Goal: Information Seeking & Learning: Find specific fact

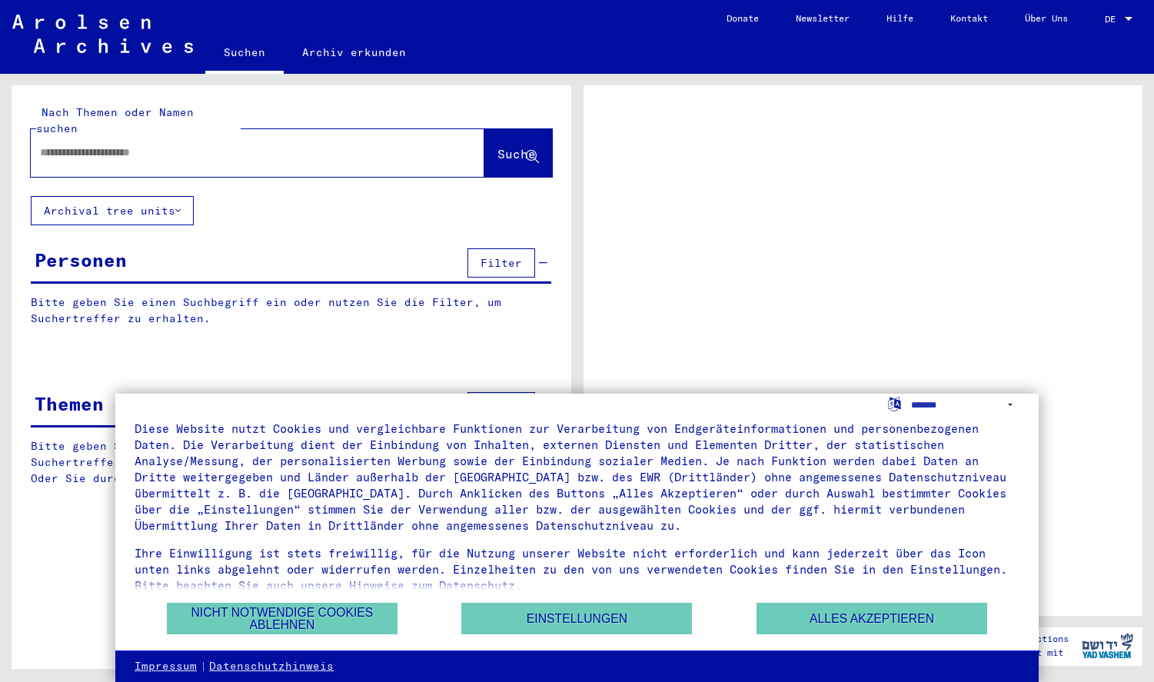
scroll to position [38, 0]
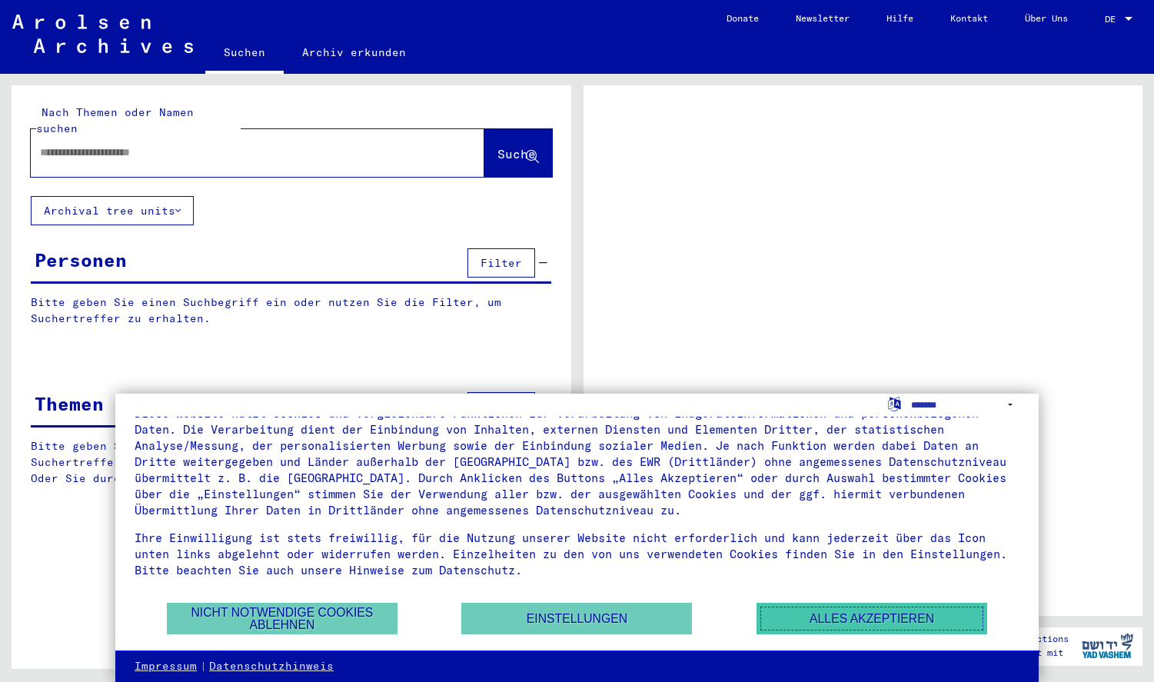
click at [827, 615] on button "Alles akzeptieren" at bounding box center [871, 619] width 231 height 32
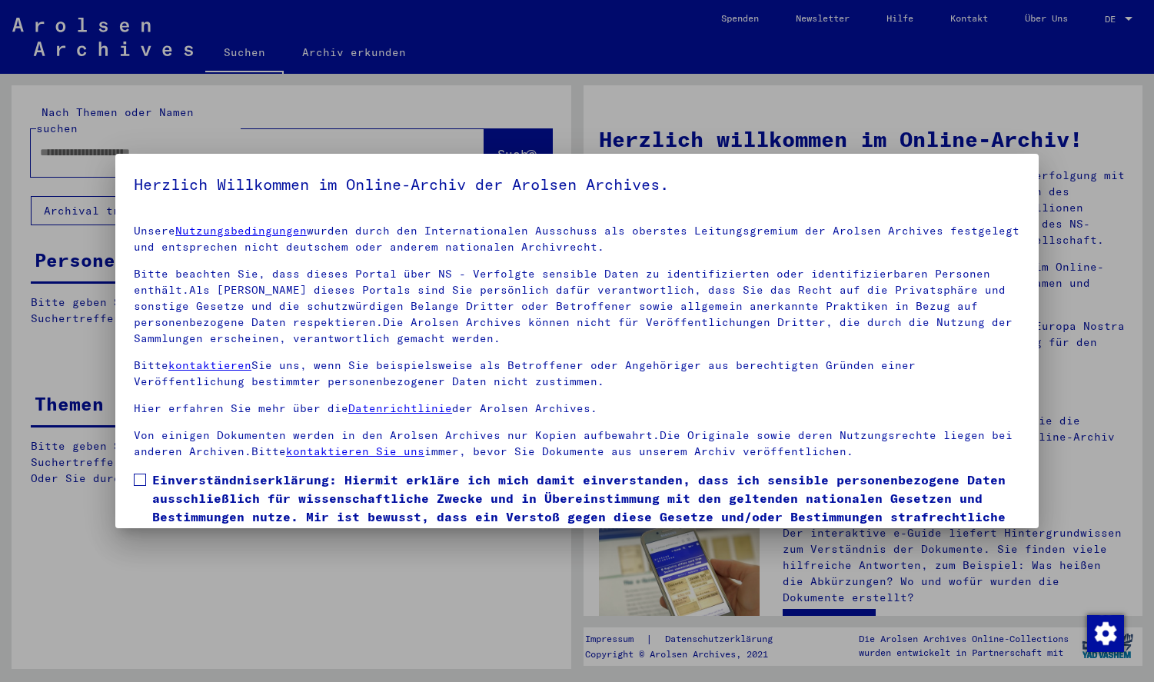
click at [135, 479] on span at bounding box center [140, 479] width 12 height 12
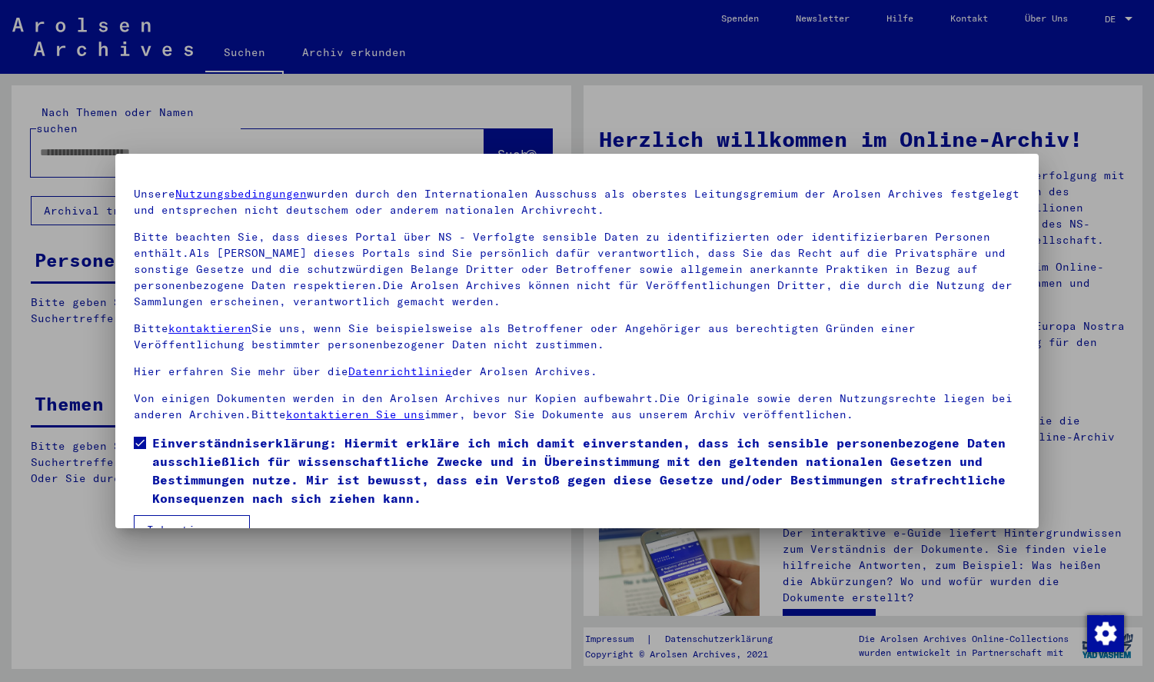
scroll to position [71, 0]
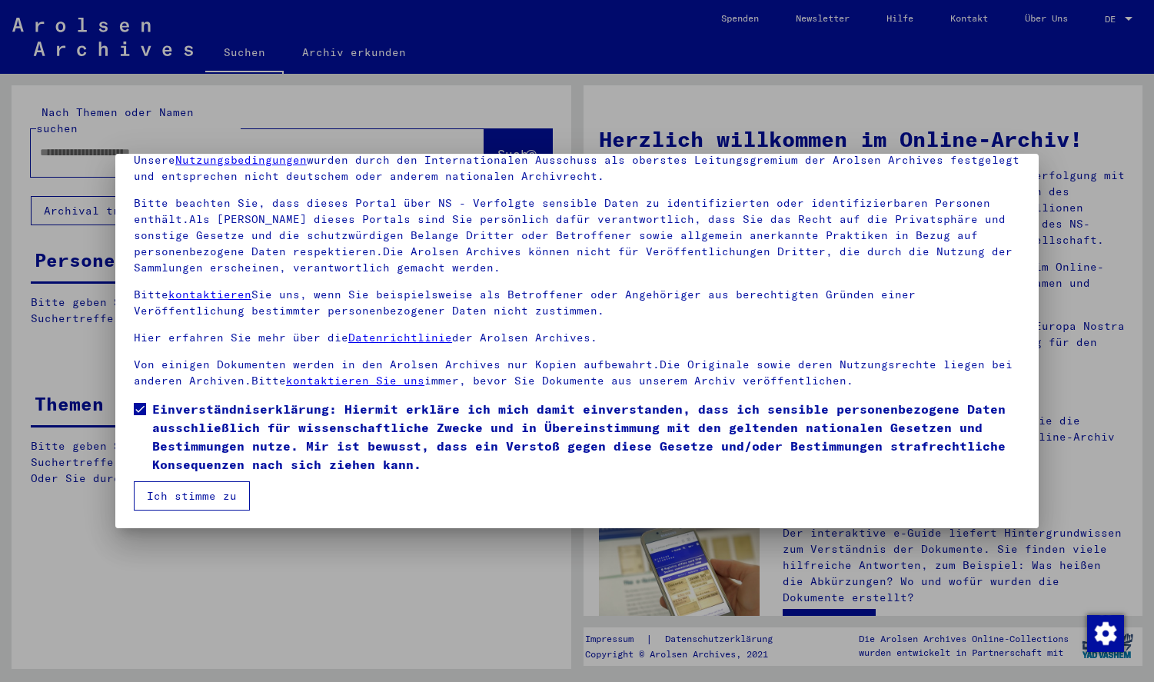
click at [213, 496] on button "Ich stimme zu" at bounding box center [192, 495] width 116 height 29
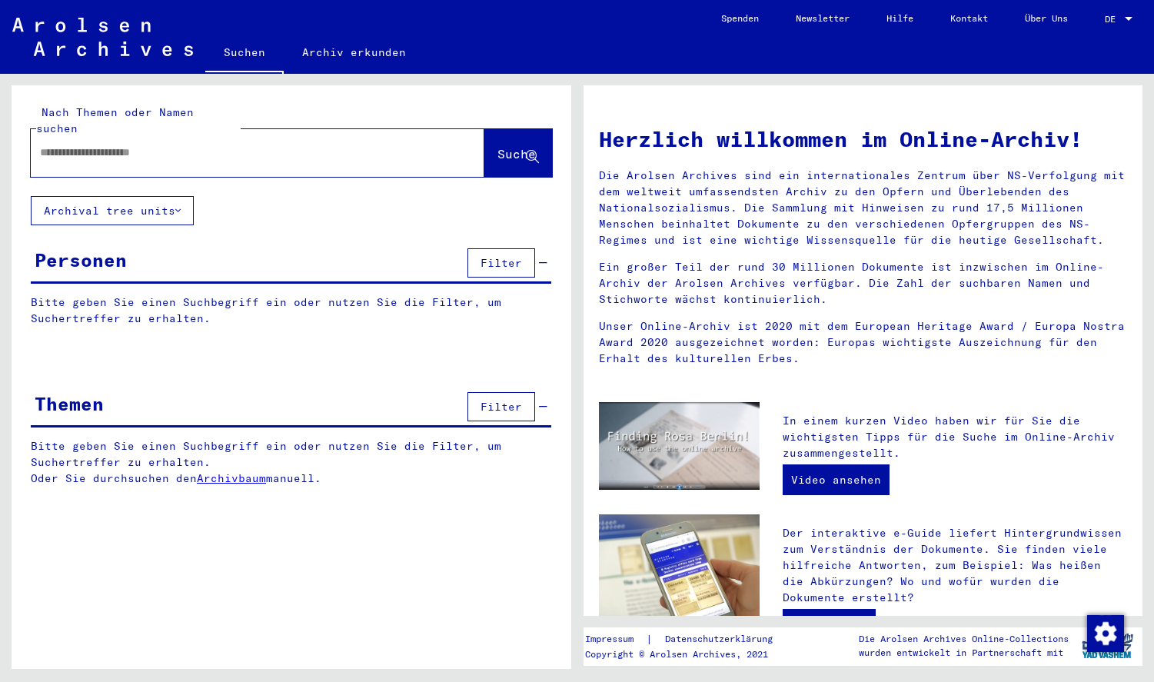
click at [271, 145] on input "text" at bounding box center [239, 153] width 398 height 16
type input "**********"
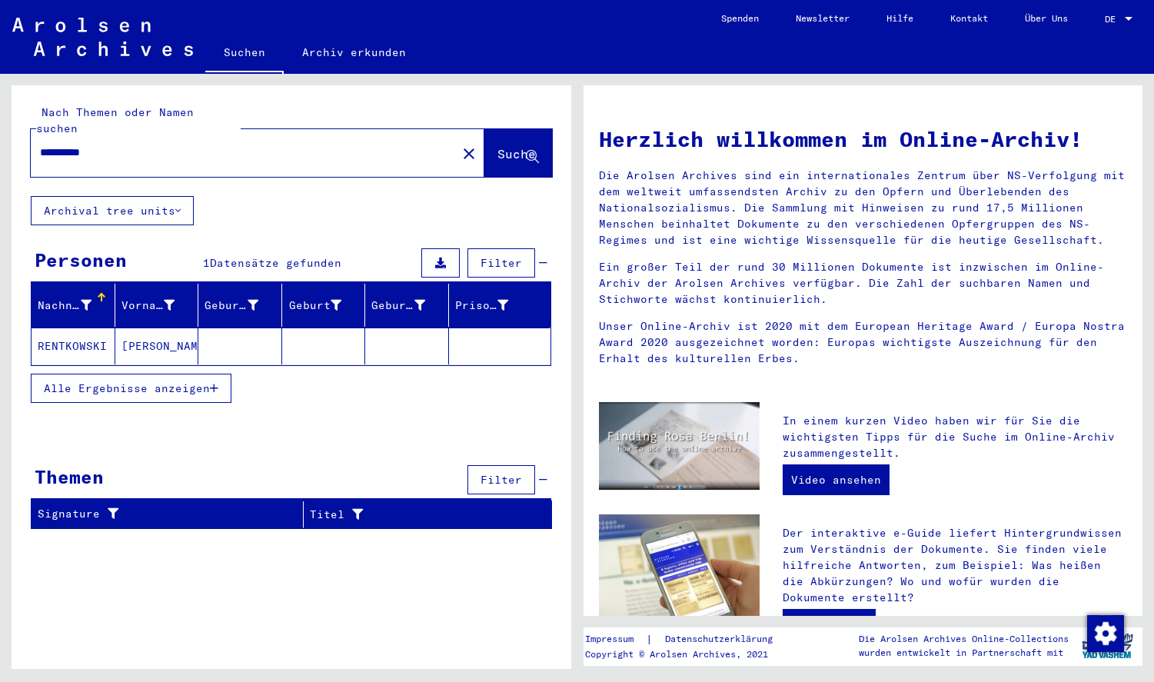
click at [171, 327] on mat-cell "[PERSON_NAME]" at bounding box center [157, 345] width 84 height 37
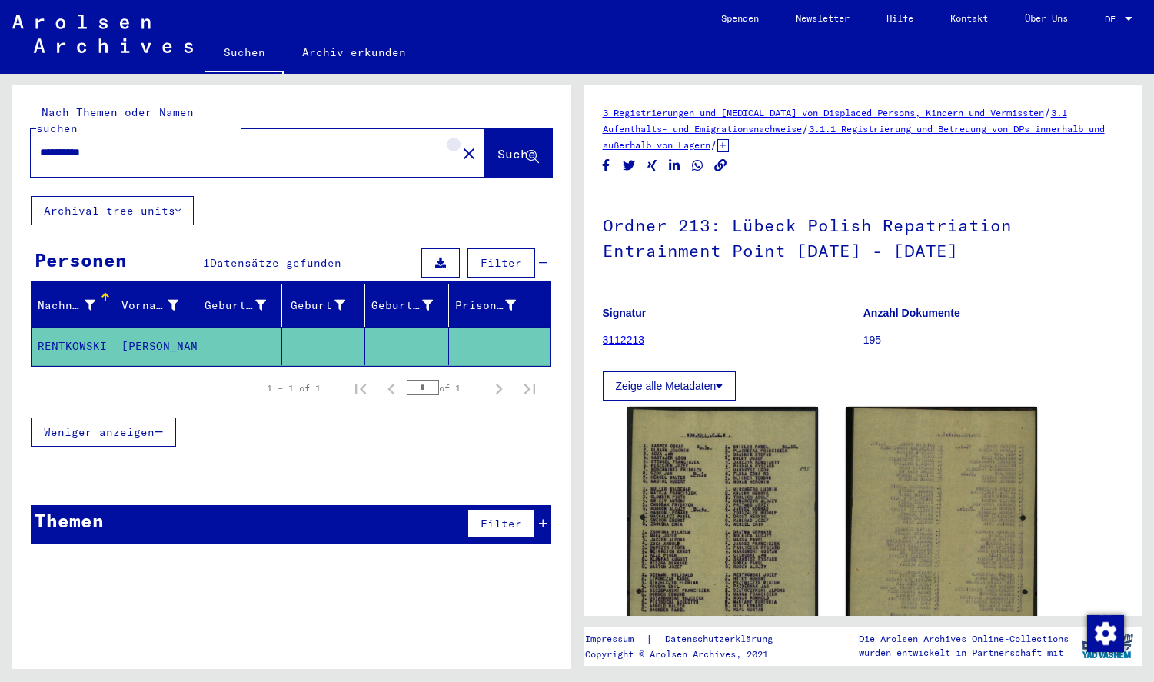
click at [460, 145] on mat-icon "close" at bounding box center [469, 154] width 18 height 18
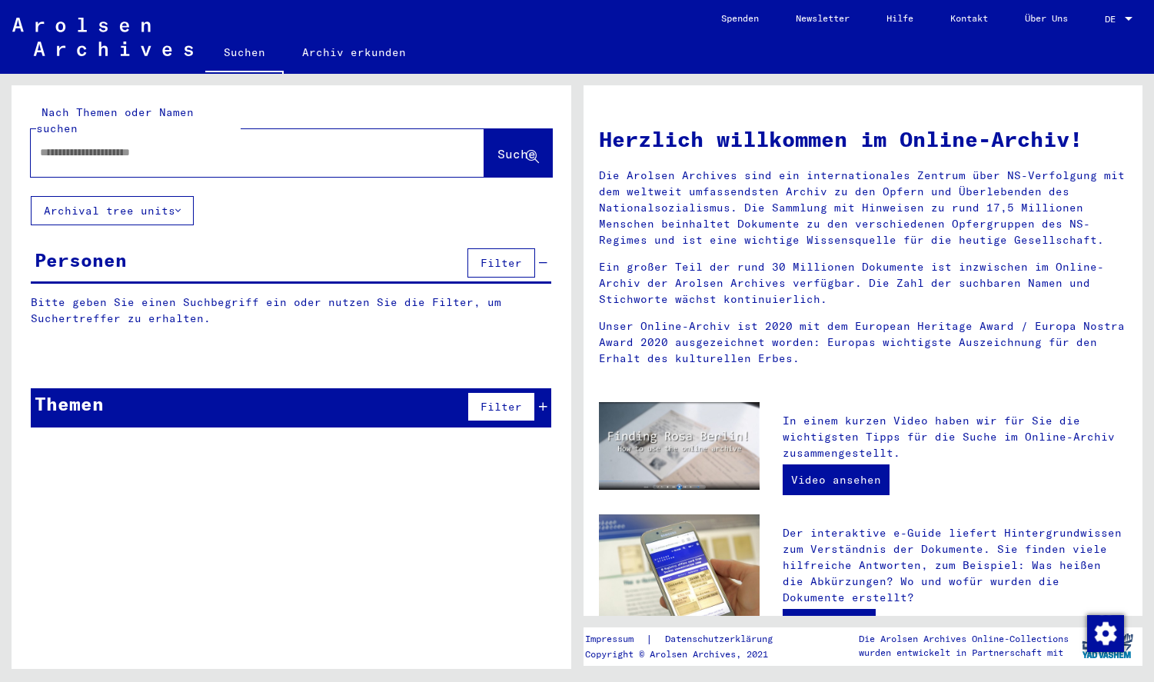
click at [366, 145] on input "text" at bounding box center [239, 153] width 398 height 16
type input "*****"
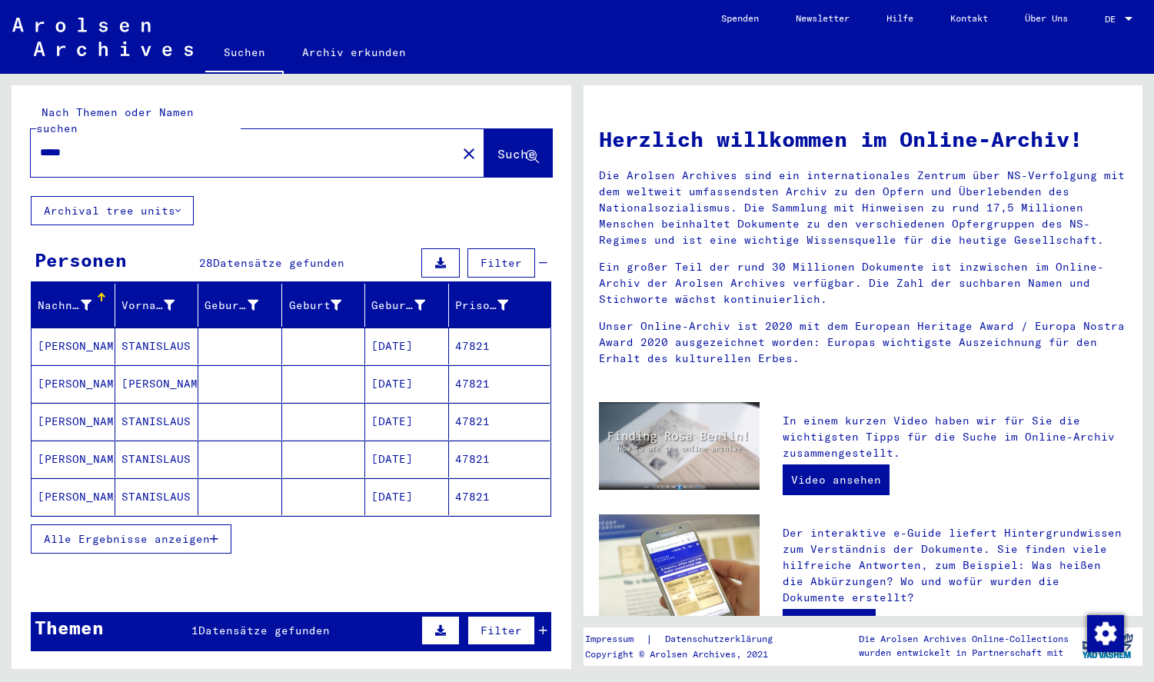
click at [256, 329] on mat-cell at bounding box center [240, 345] width 84 height 37
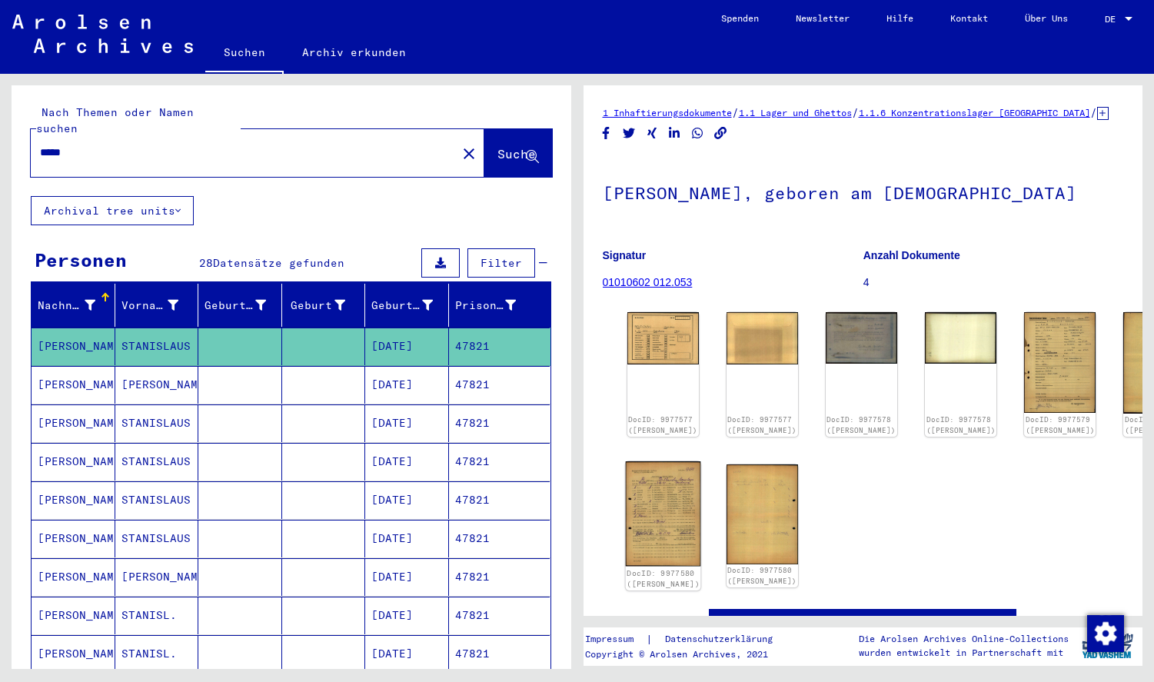
click at [667, 527] on img at bounding box center [662, 513] width 75 height 105
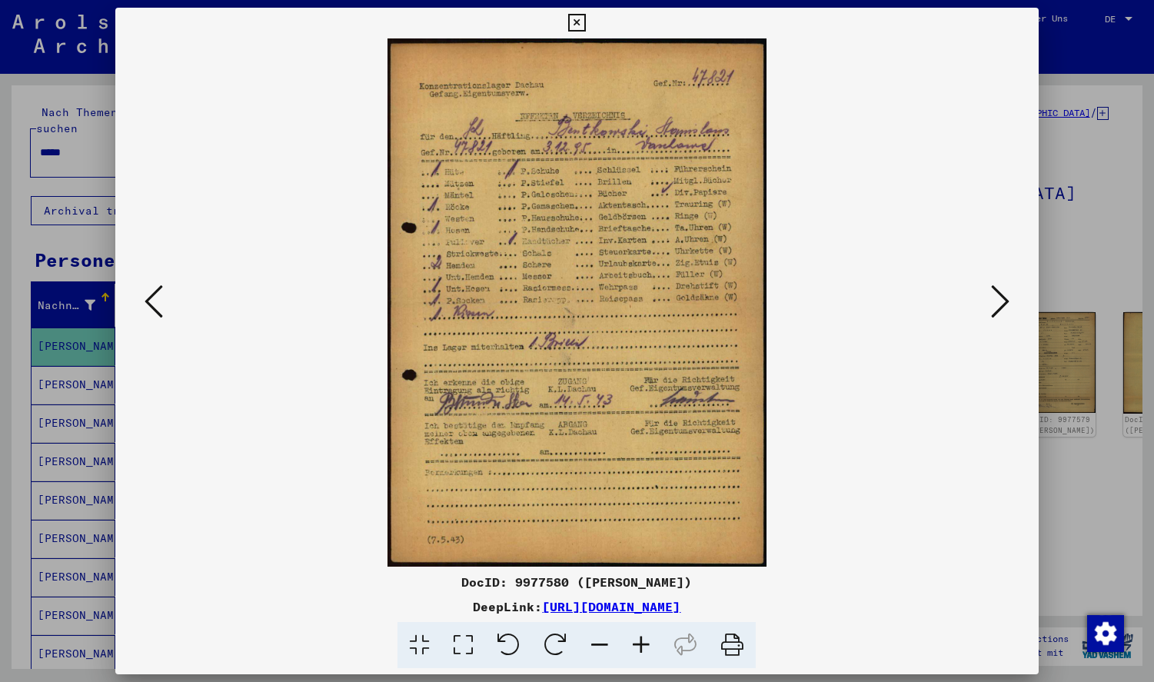
click at [991, 318] on icon at bounding box center [1000, 301] width 18 height 37
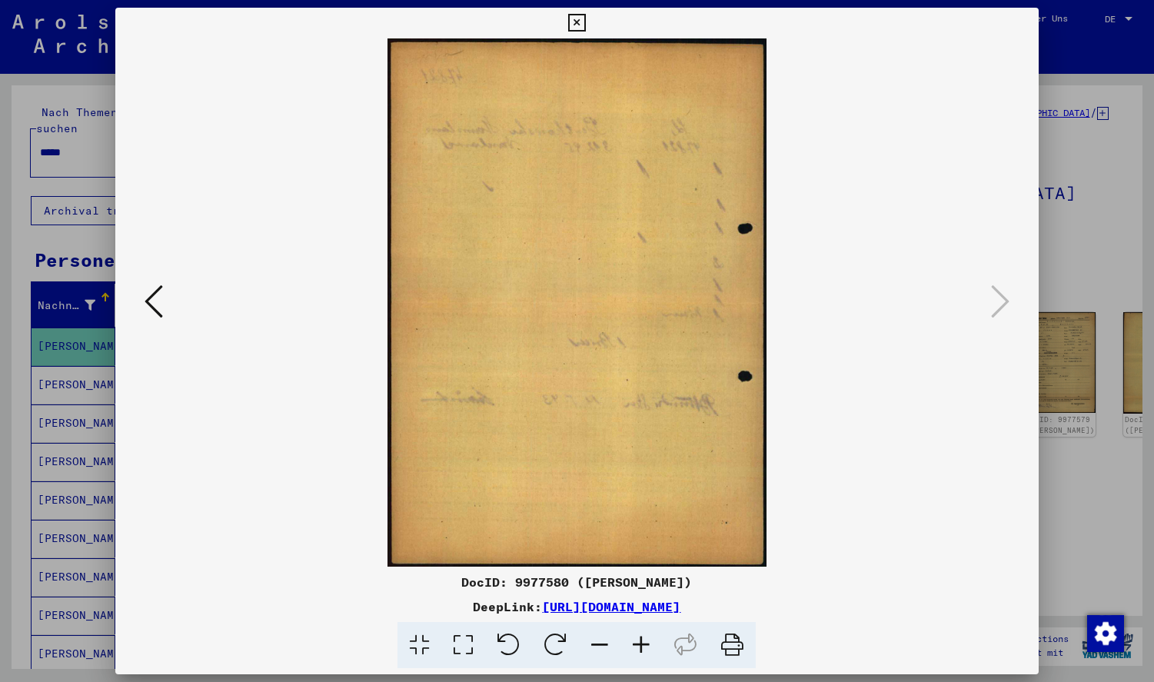
click at [569, 24] on icon at bounding box center [577, 23] width 18 height 18
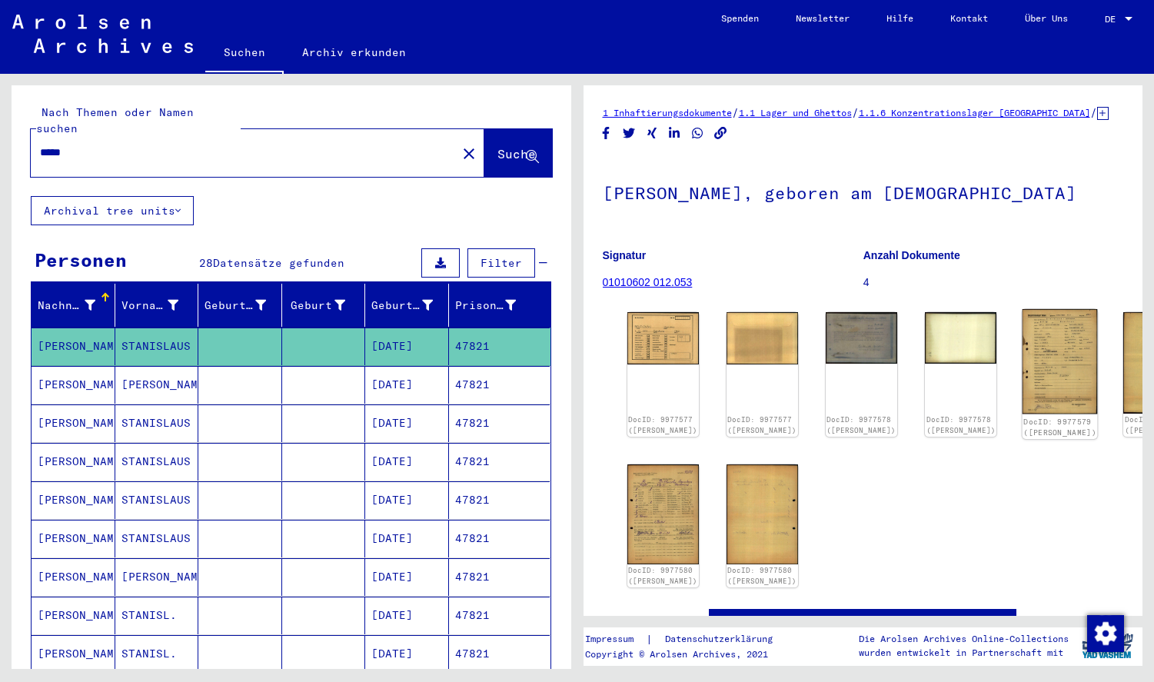
click at [1022, 385] on img at bounding box center [1059, 361] width 75 height 105
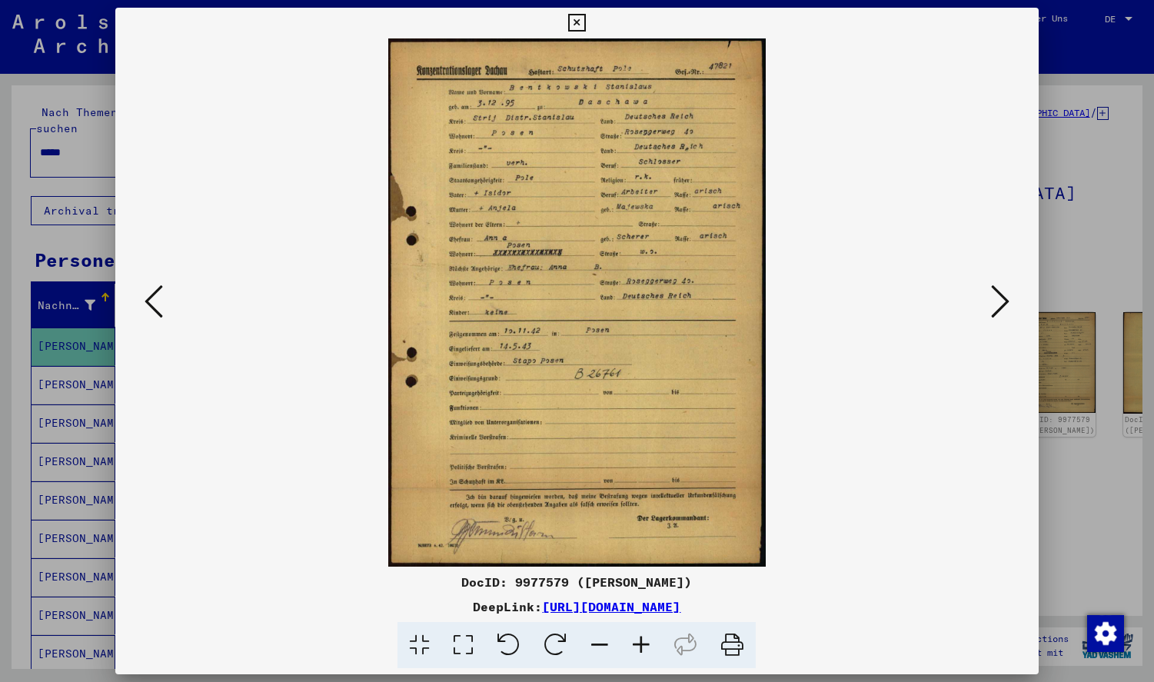
click at [639, 645] on icon at bounding box center [641, 645] width 42 height 47
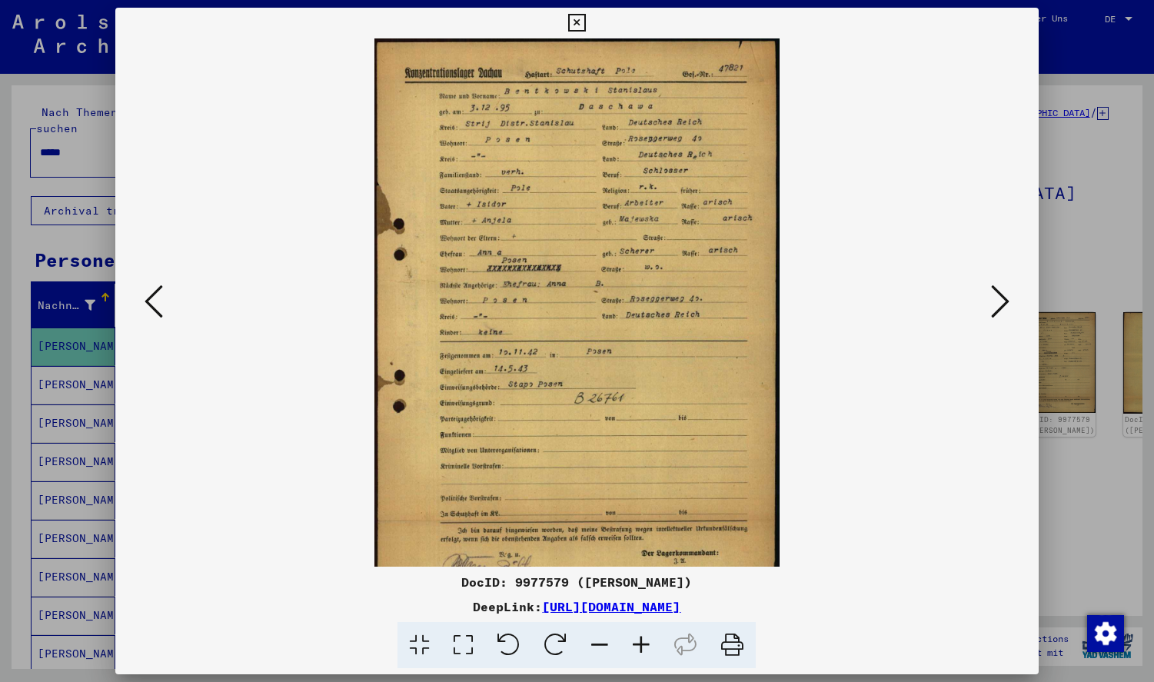
click at [639, 642] on icon at bounding box center [641, 645] width 42 height 47
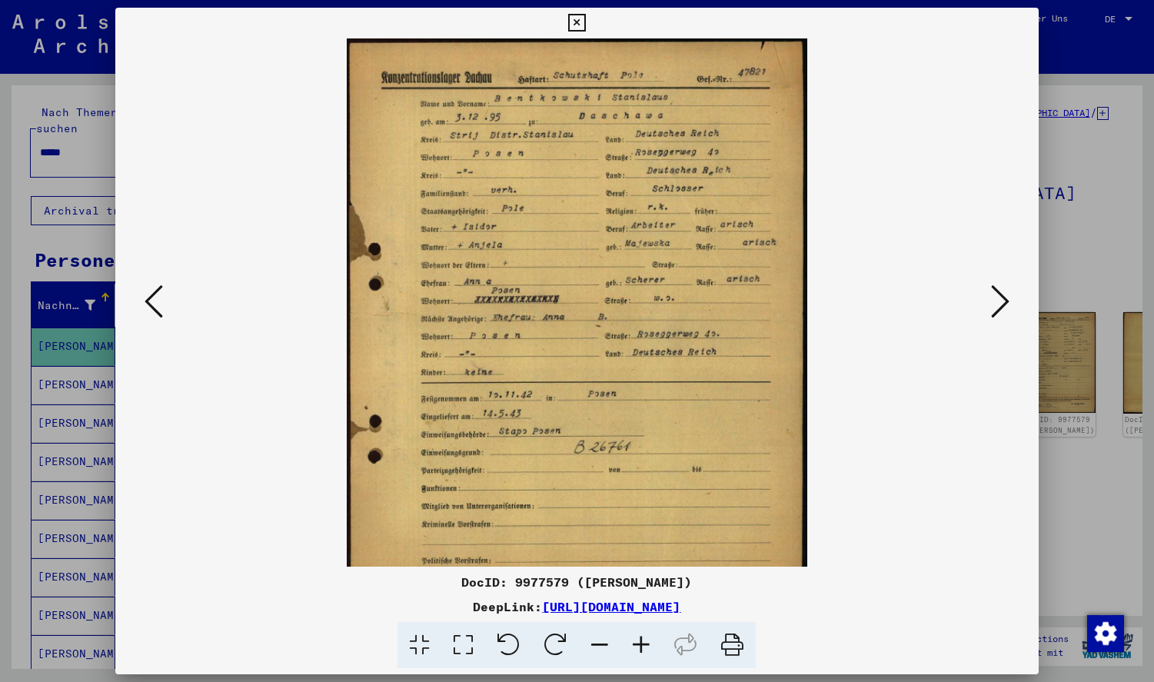
click at [639, 642] on icon at bounding box center [641, 645] width 42 height 47
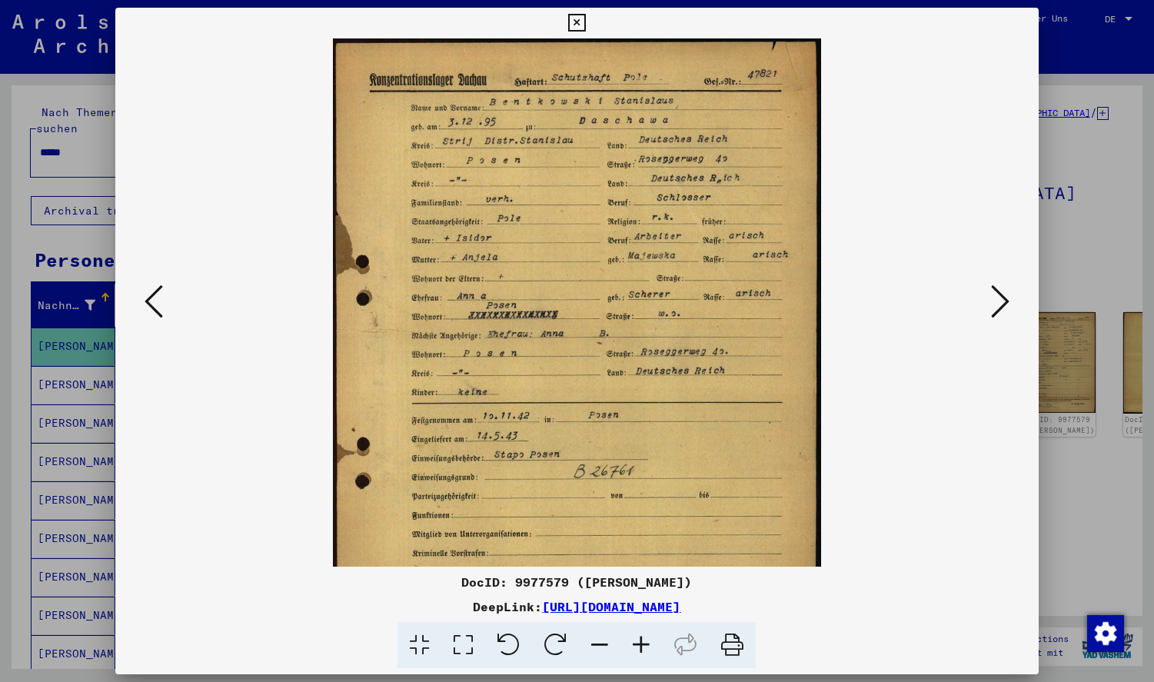
click at [639, 642] on icon at bounding box center [641, 645] width 42 height 47
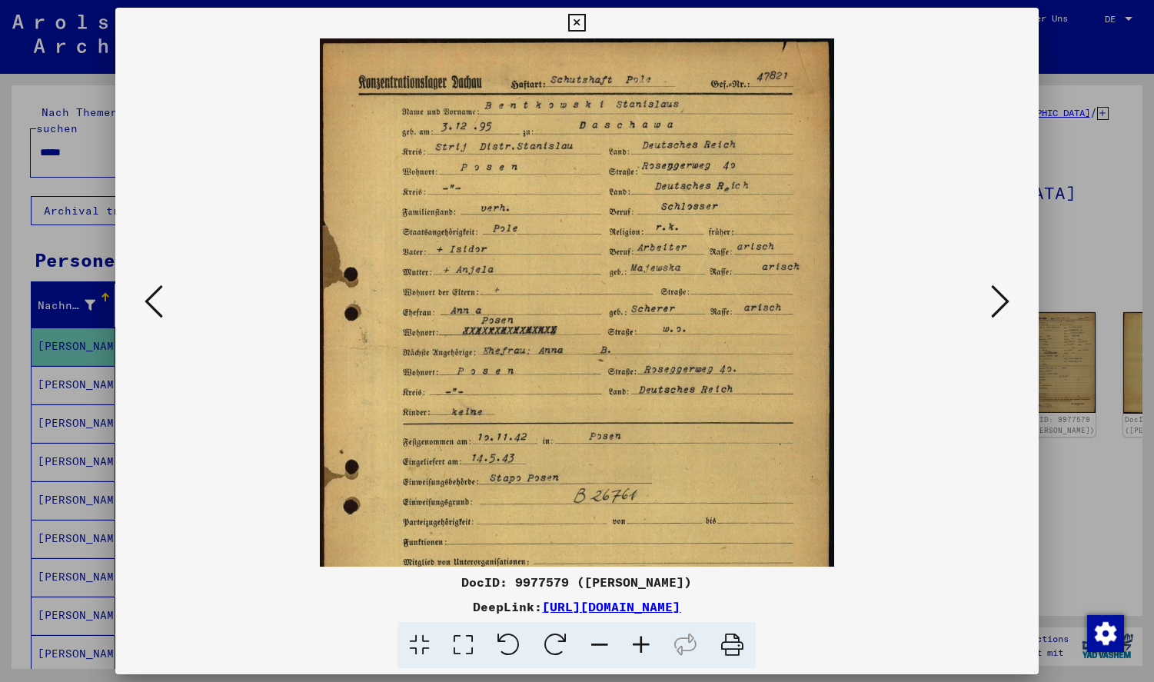
click at [639, 642] on icon at bounding box center [641, 645] width 42 height 47
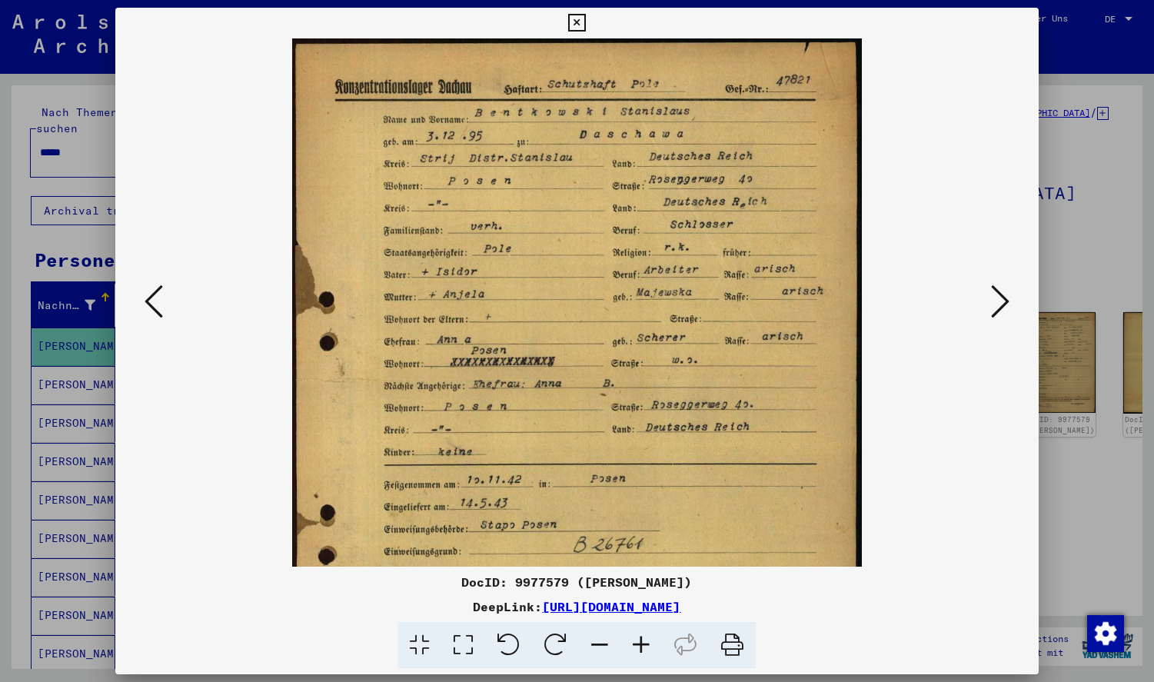
click at [639, 642] on icon at bounding box center [641, 645] width 42 height 47
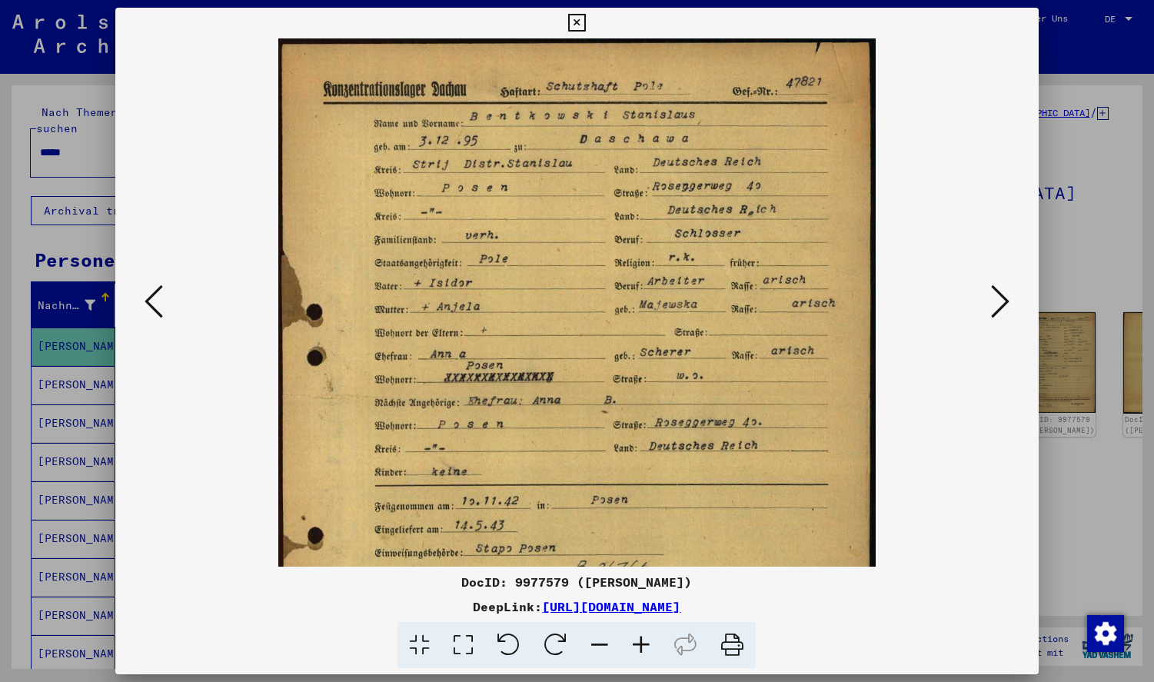
click at [639, 642] on icon at bounding box center [641, 645] width 42 height 47
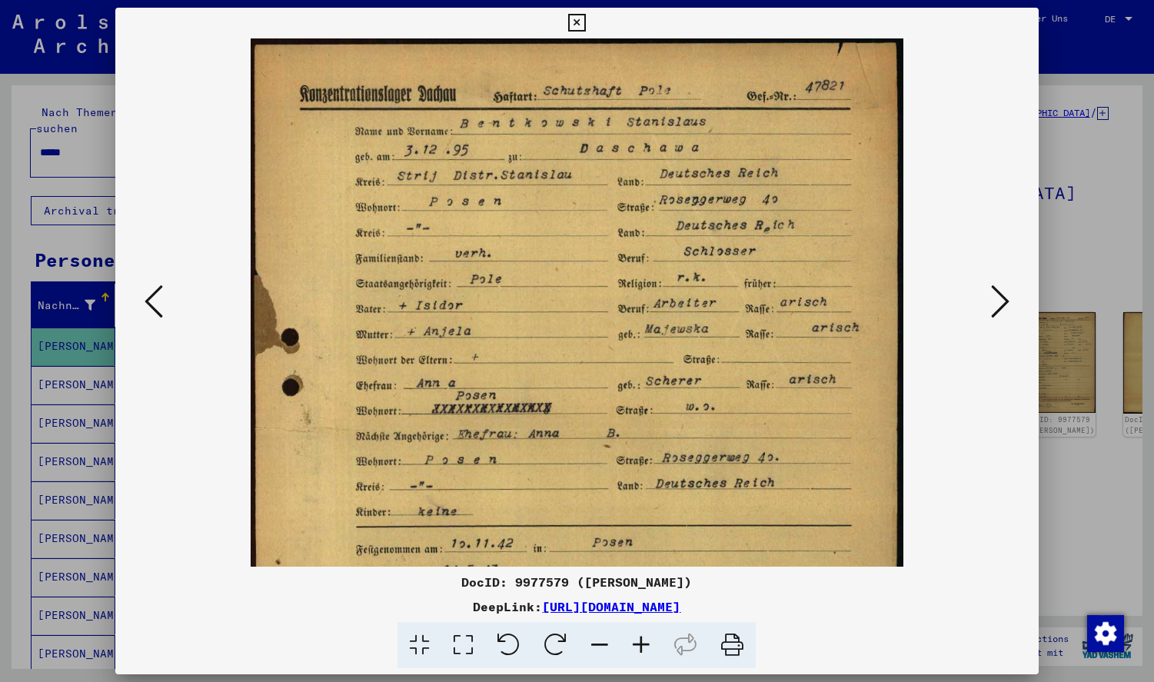
click at [637, 640] on icon at bounding box center [641, 645] width 42 height 47
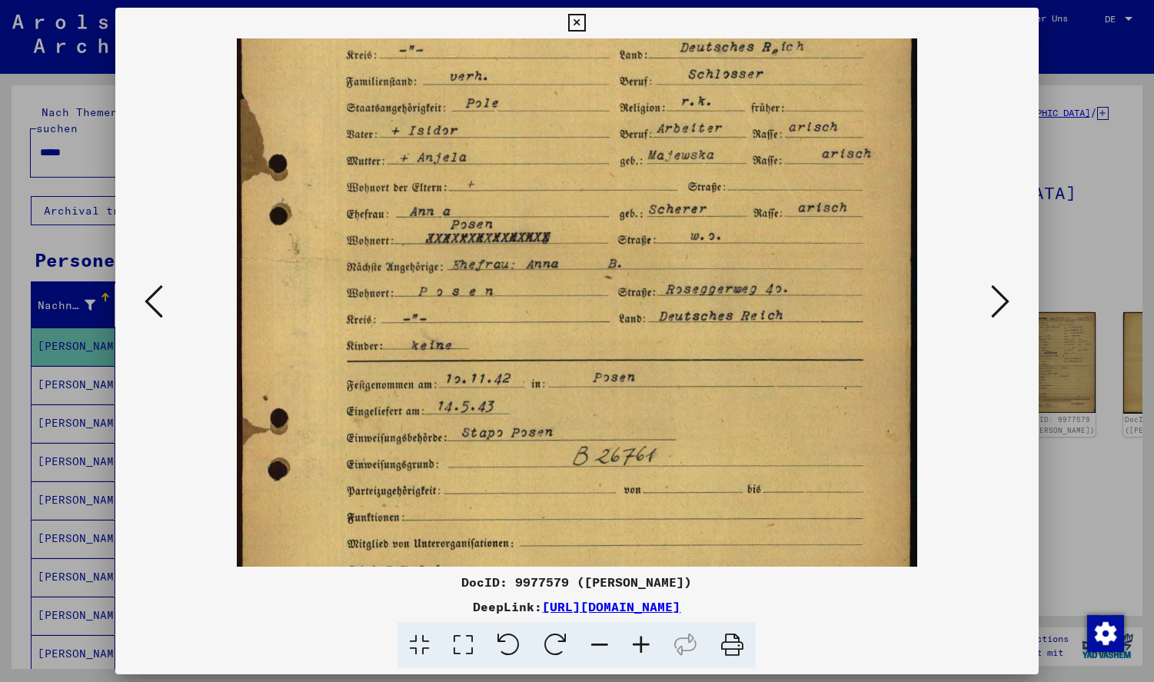
scroll to position [199, 0]
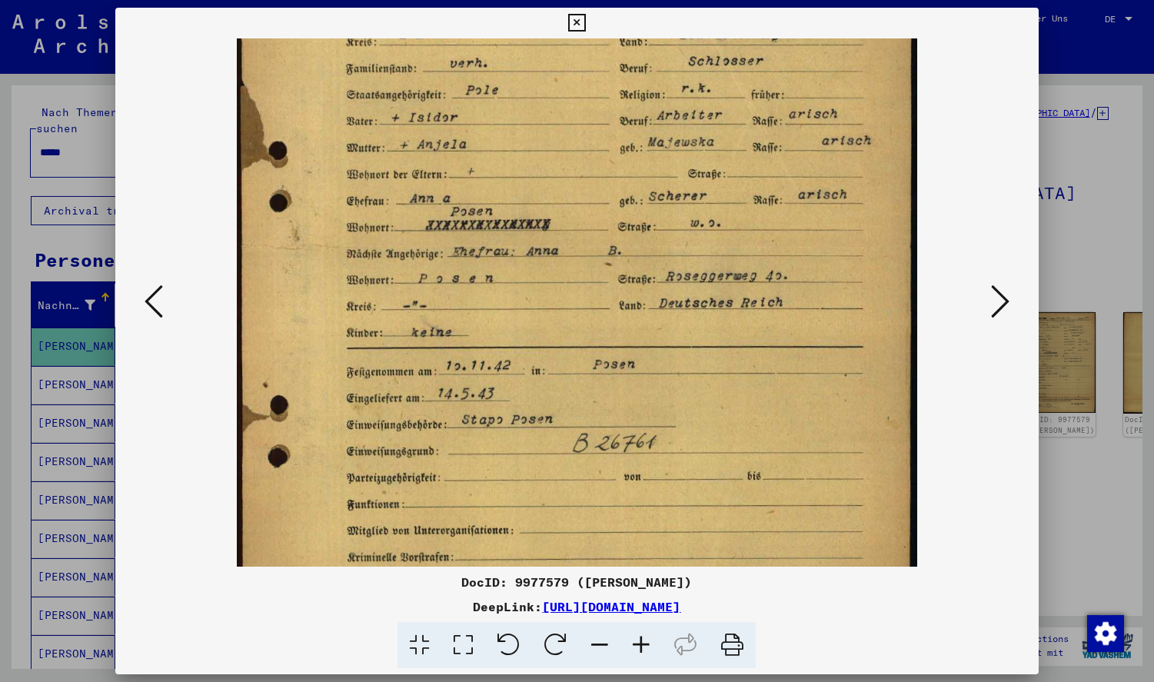
drag, startPoint x: 638, startPoint y: 222, endPoint x: 653, endPoint y: 125, distance: 97.9
click at [653, 125] on img at bounding box center [576, 314] width 679 height 951
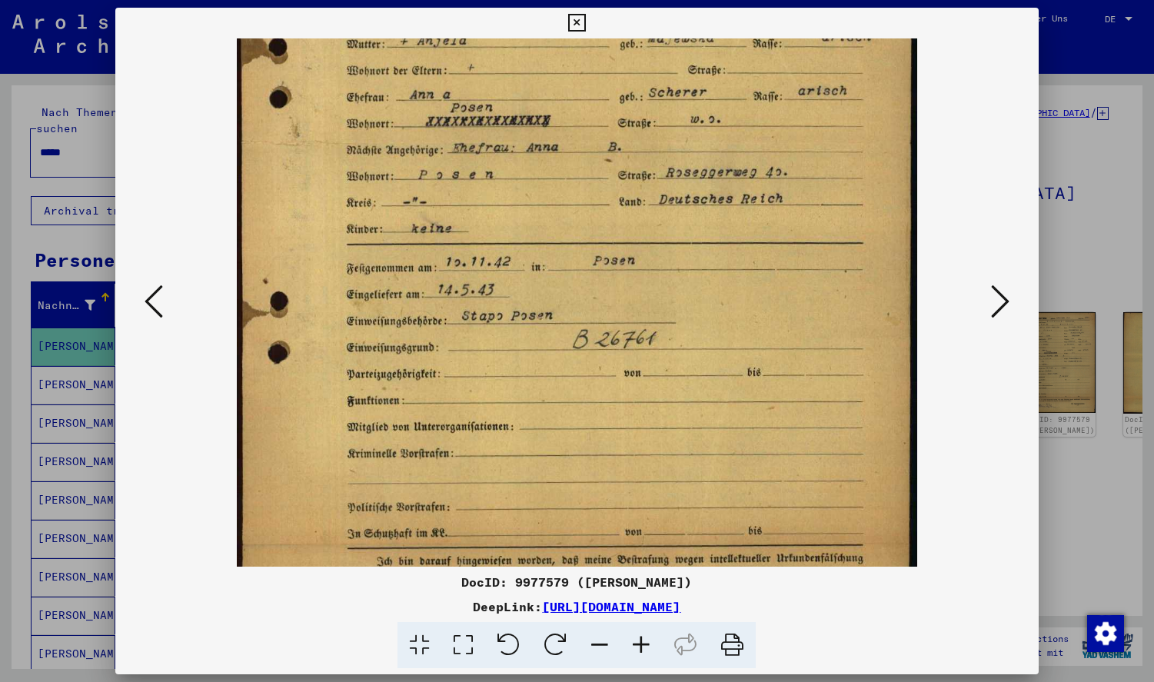
scroll to position [321, 0]
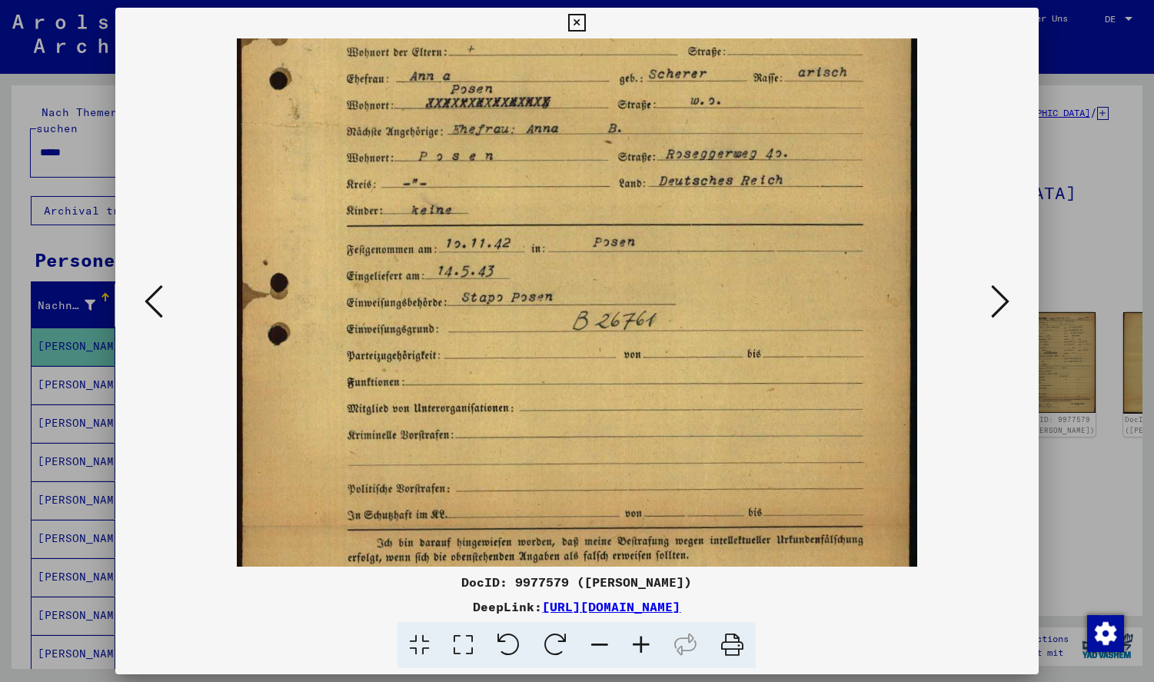
drag, startPoint x: 643, startPoint y: 364, endPoint x: 665, endPoint y: 241, distance: 124.1
click at [665, 241] on img at bounding box center [576, 192] width 679 height 951
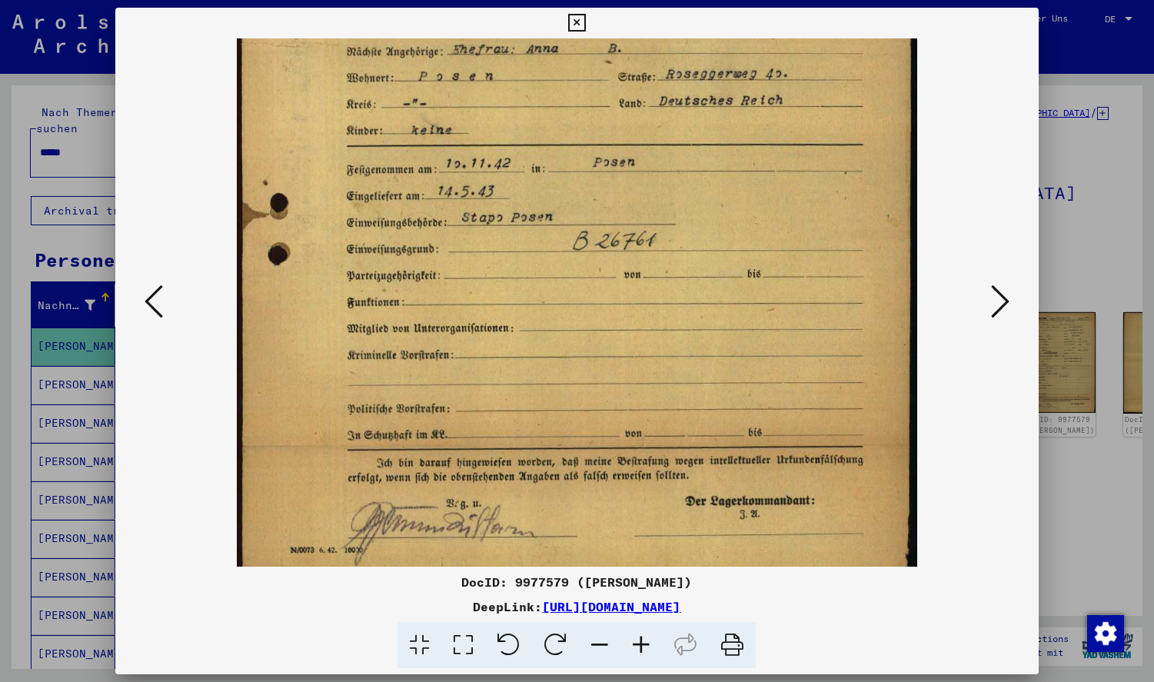
scroll to position [423, 0]
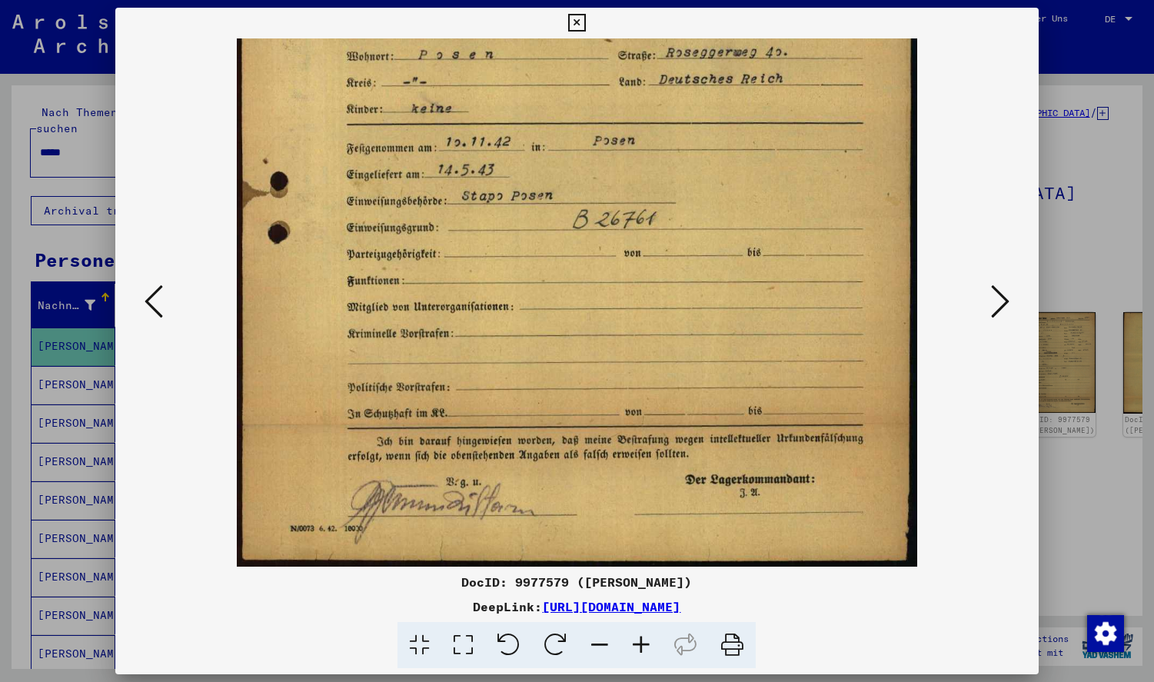
drag, startPoint x: 587, startPoint y: 385, endPoint x: 597, endPoint y: 225, distance: 160.2
click at [597, 225] on img at bounding box center [576, 91] width 679 height 951
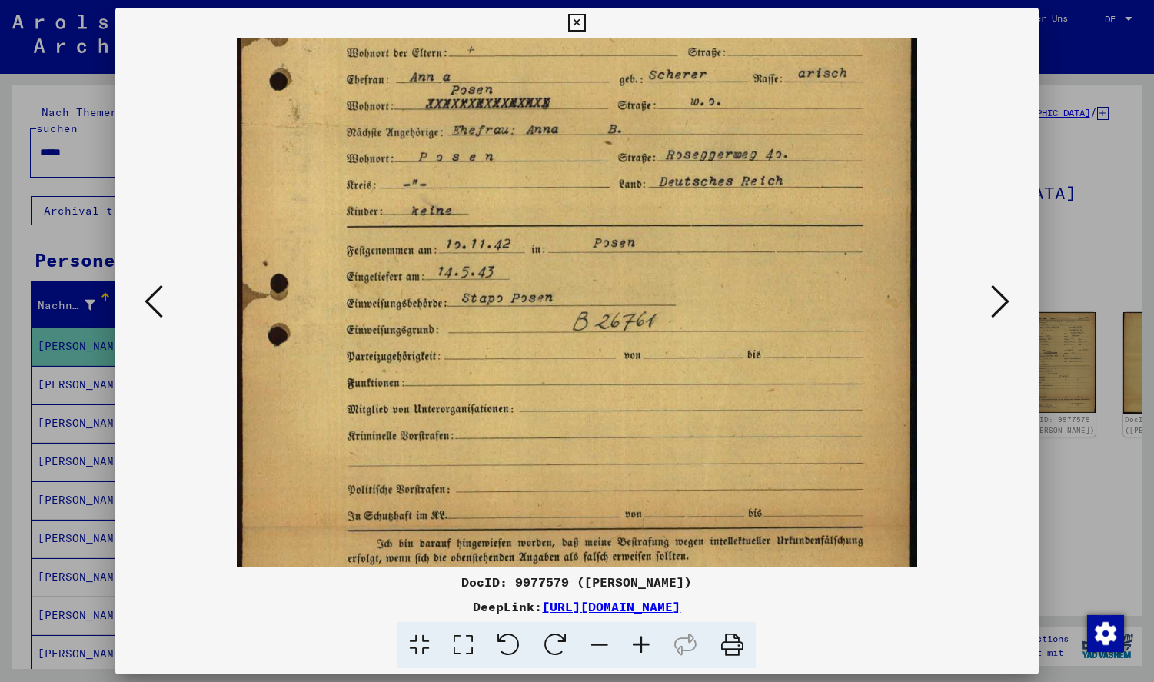
drag, startPoint x: 715, startPoint y: 178, endPoint x: 696, endPoint y: 287, distance: 110.7
click at [696, 284] on img at bounding box center [576, 193] width 679 height 951
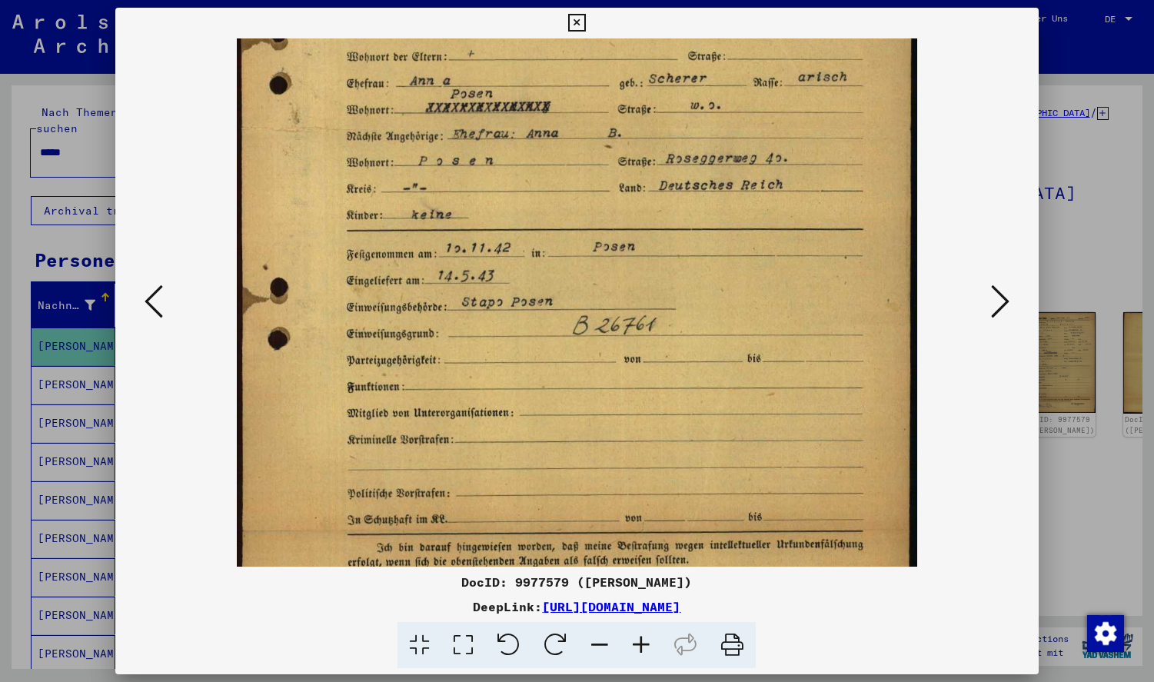
click at [570, 14] on icon at bounding box center [577, 23] width 18 height 18
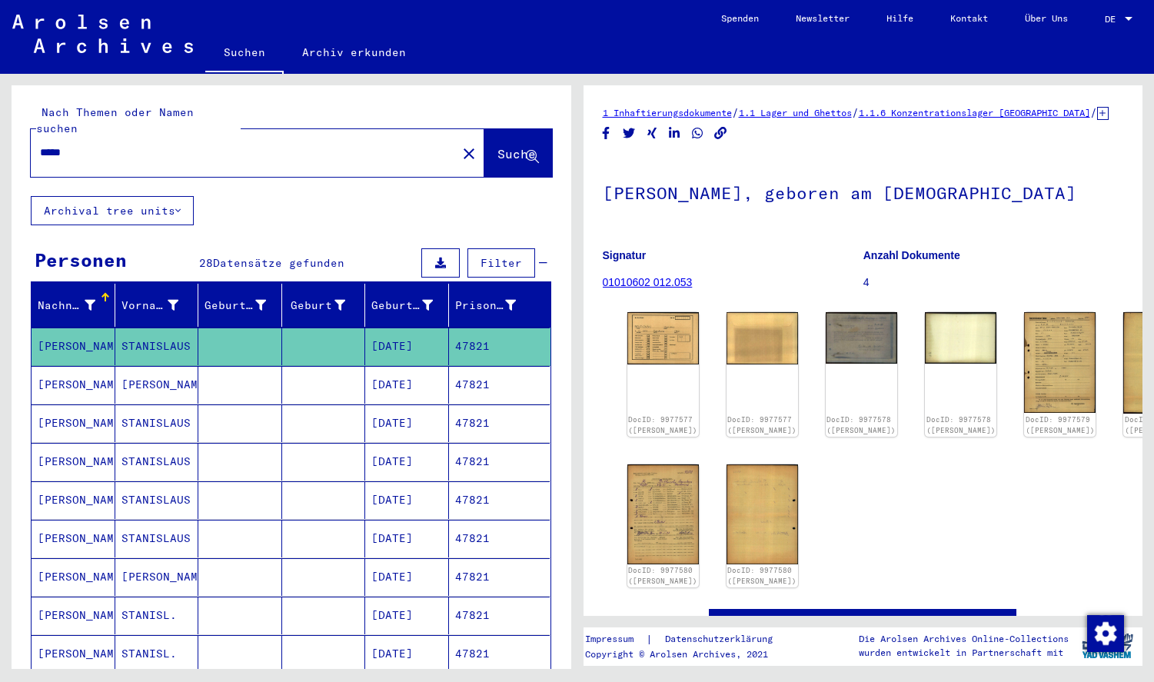
click at [320, 368] on mat-cell at bounding box center [324, 385] width 84 height 38
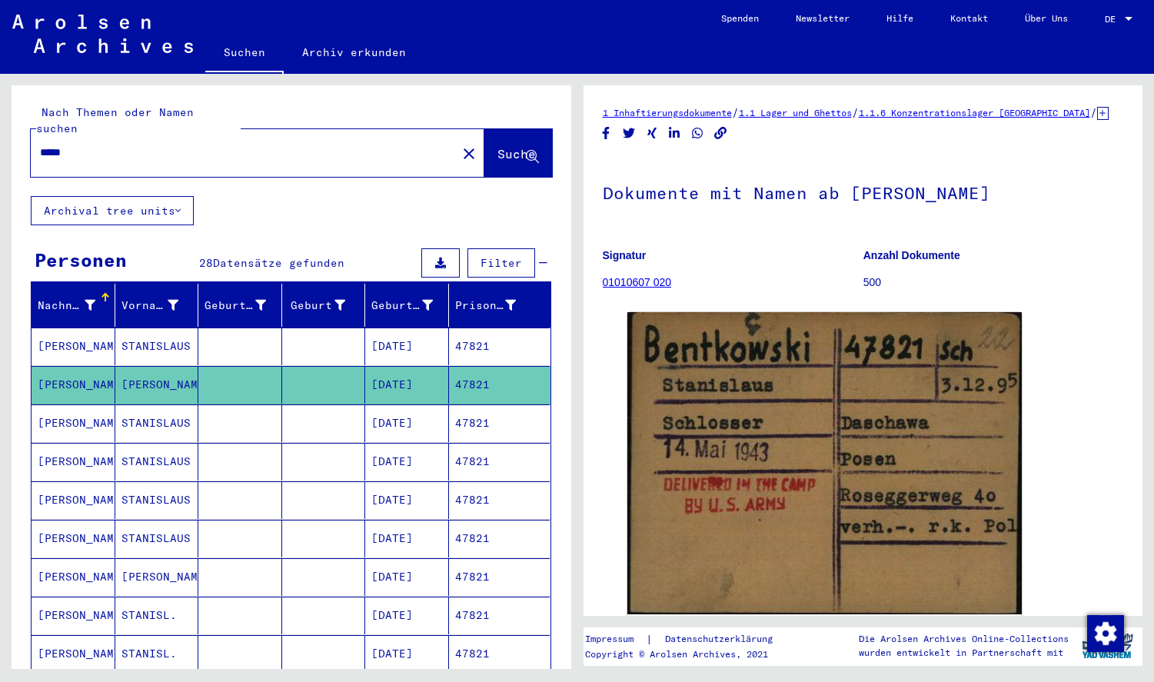
click at [311, 409] on mat-cell at bounding box center [324, 423] width 84 height 38
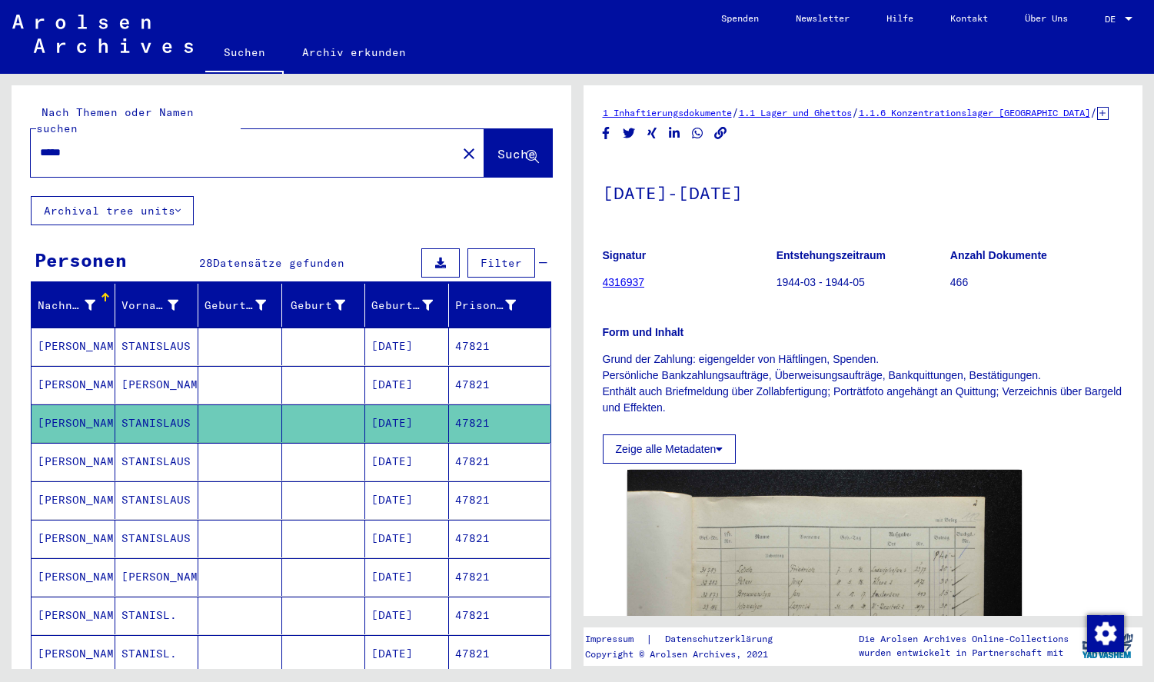
click at [299, 454] on mat-cell at bounding box center [324, 462] width 84 height 38
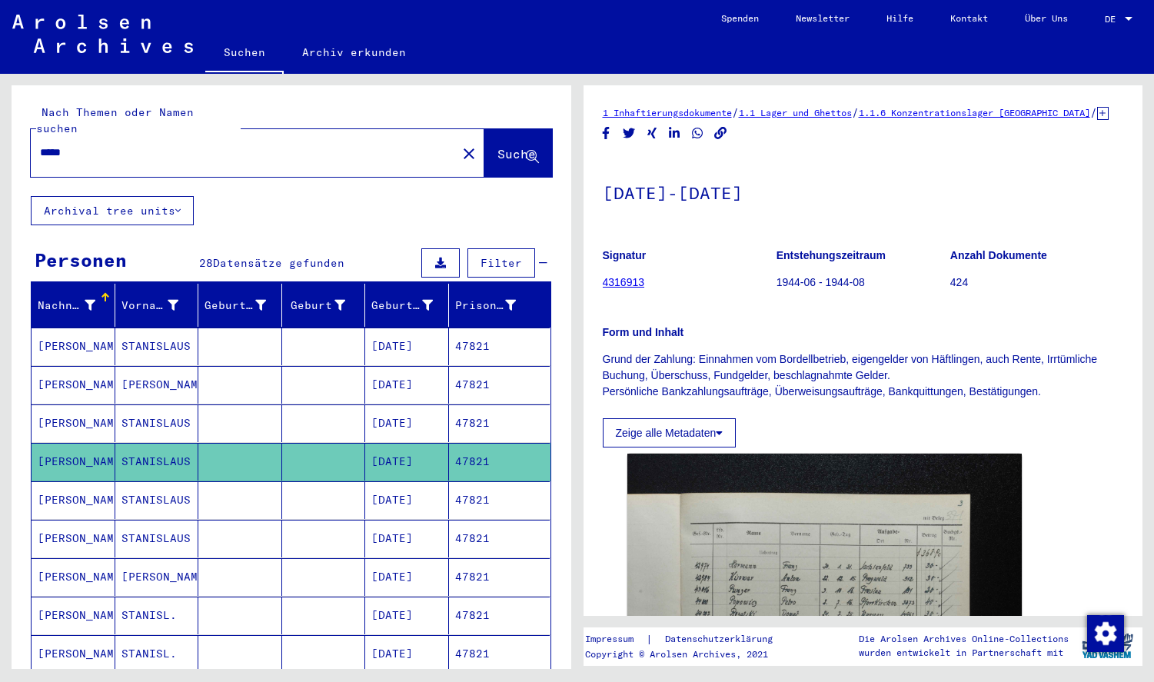
click at [297, 491] on mat-cell at bounding box center [324, 500] width 84 height 38
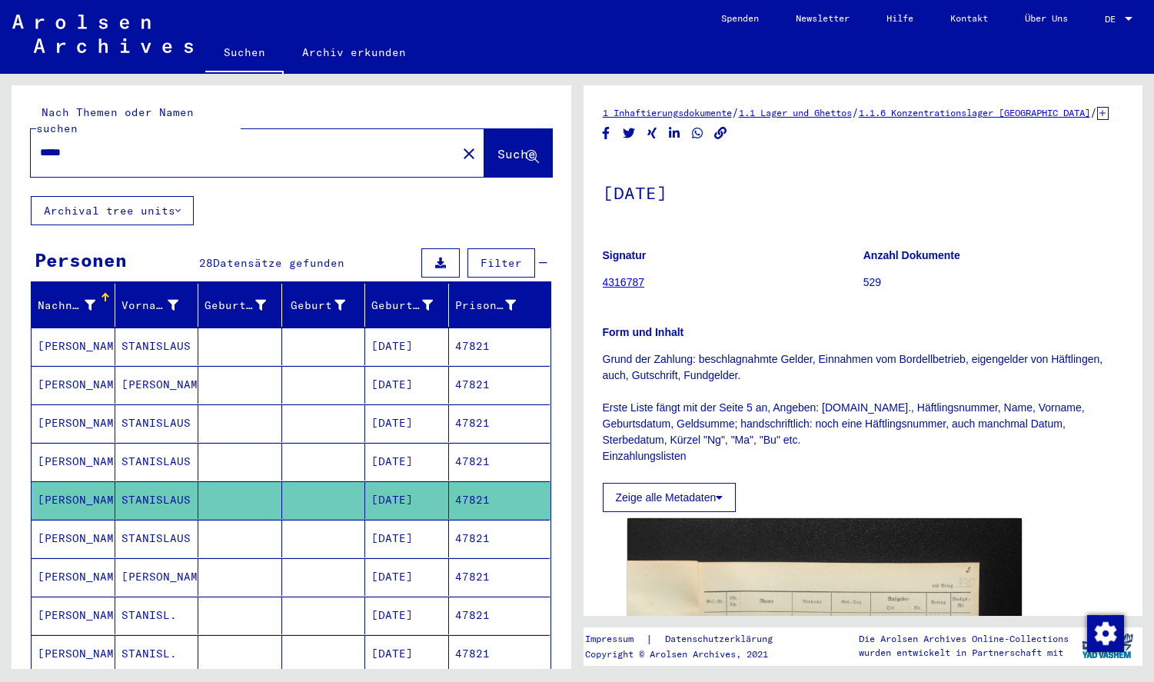
click at [297, 522] on mat-cell at bounding box center [324, 539] width 84 height 38
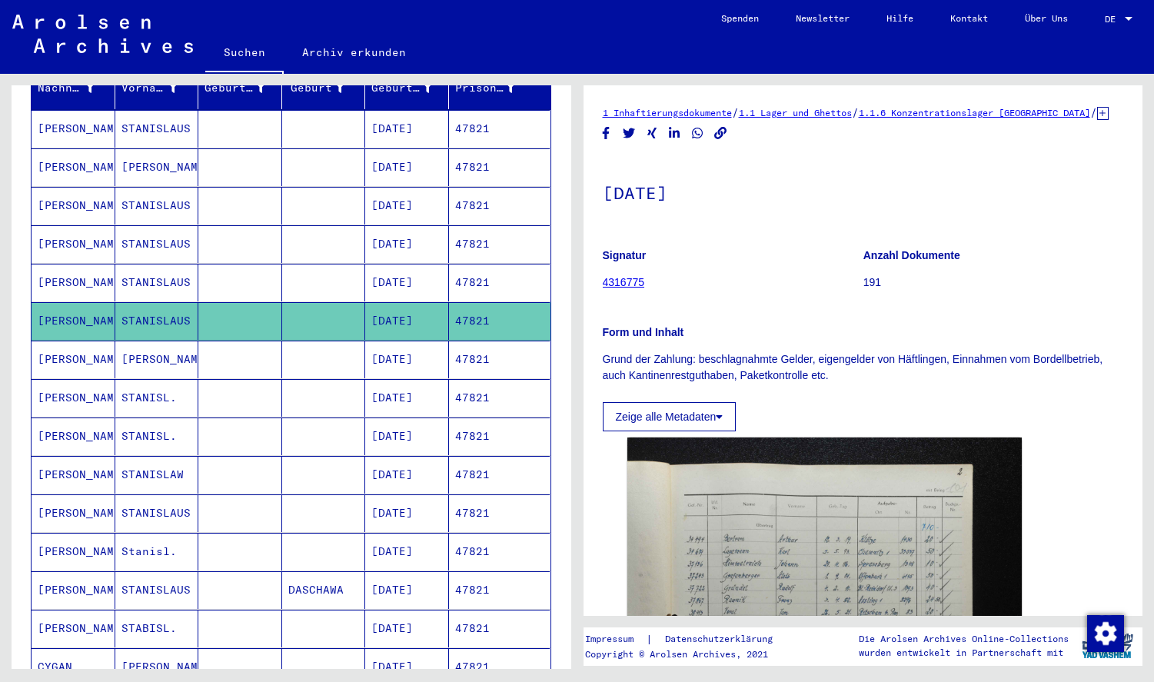
scroll to position [231, 0]
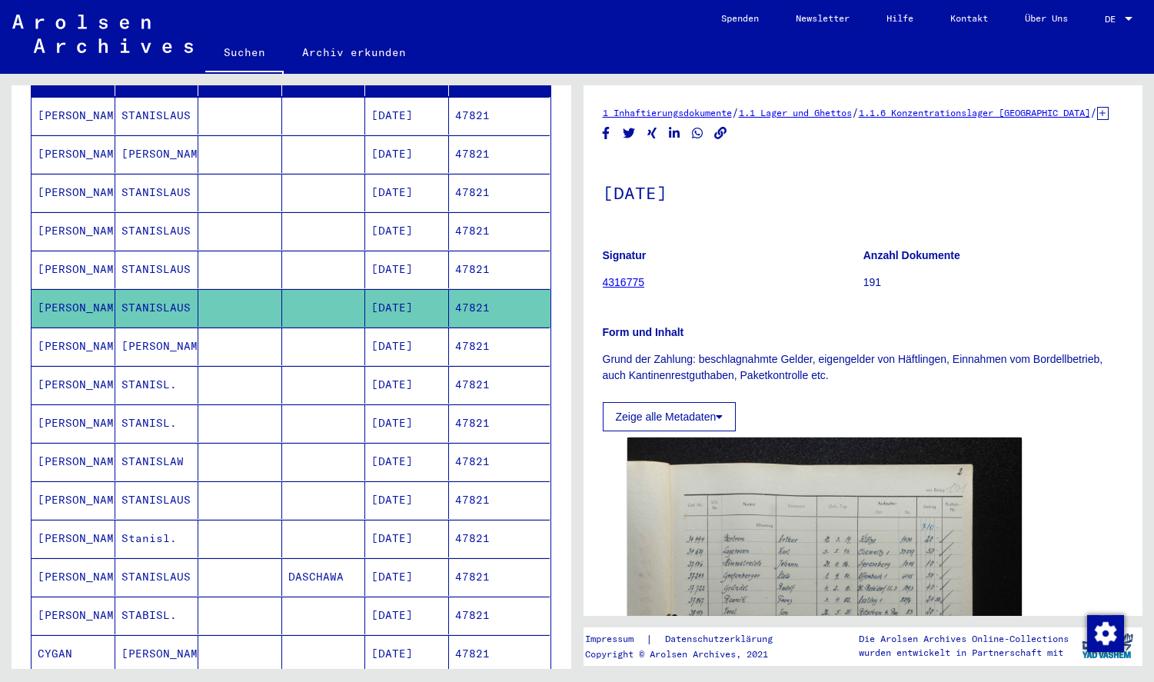
click at [307, 337] on mat-cell at bounding box center [324, 346] width 84 height 38
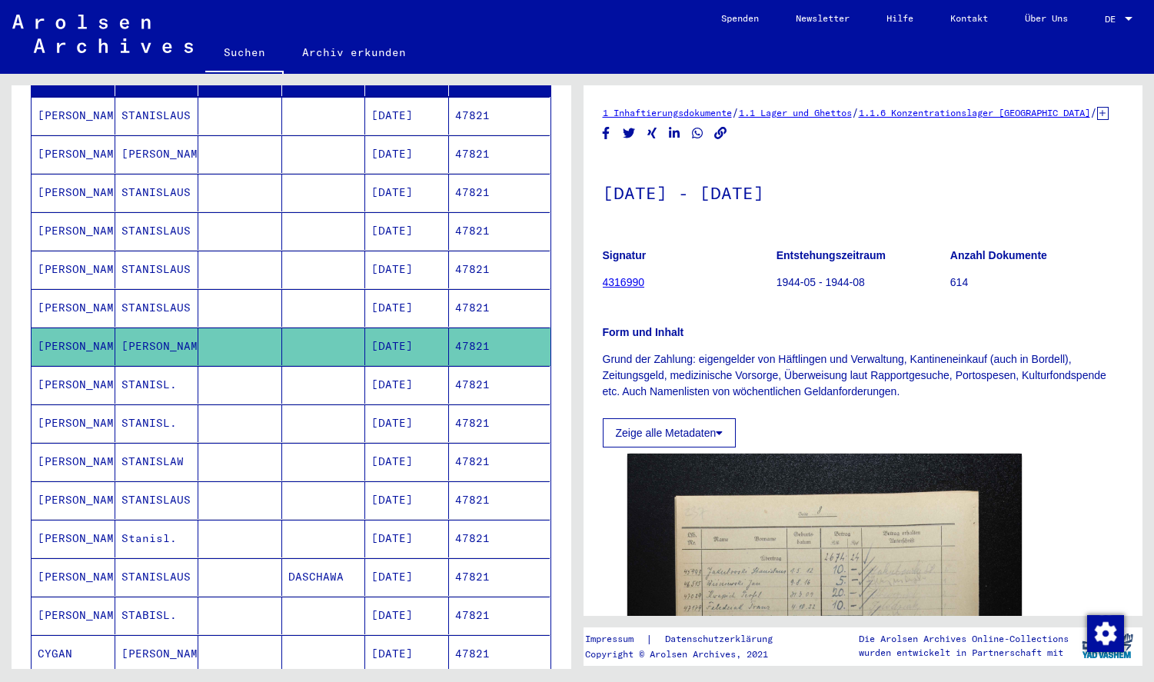
click at [311, 369] on mat-cell at bounding box center [324, 385] width 84 height 38
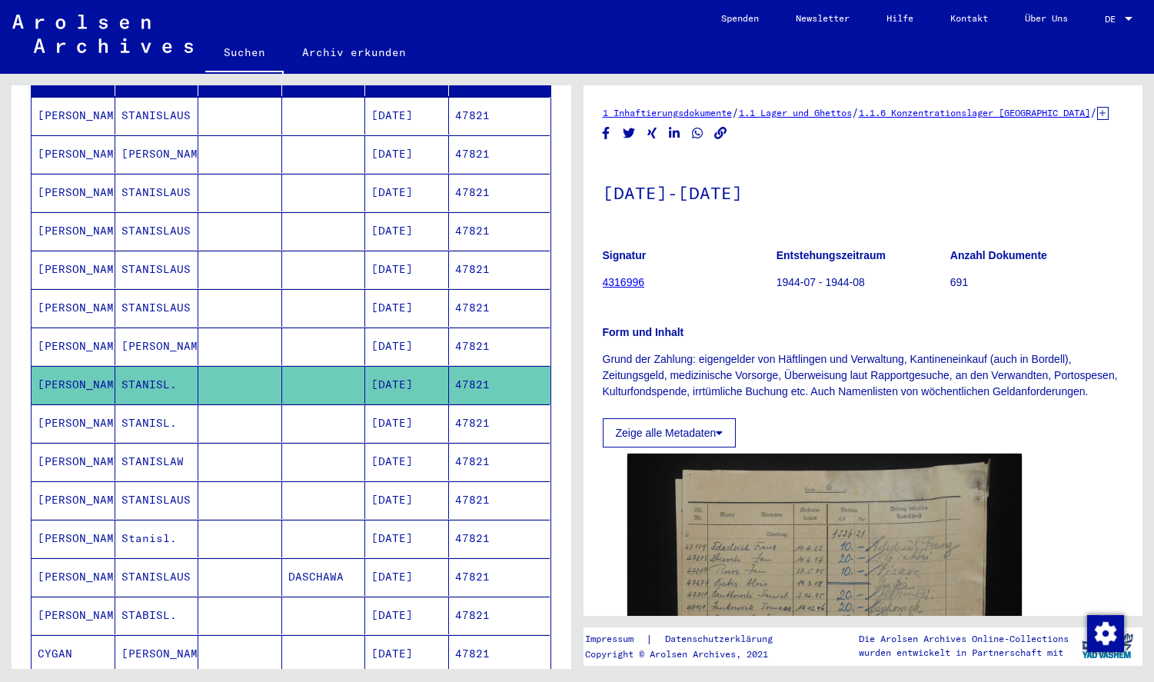
click at [327, 404] on mat-cell at bounding box center [324, 423] width 84 height 38
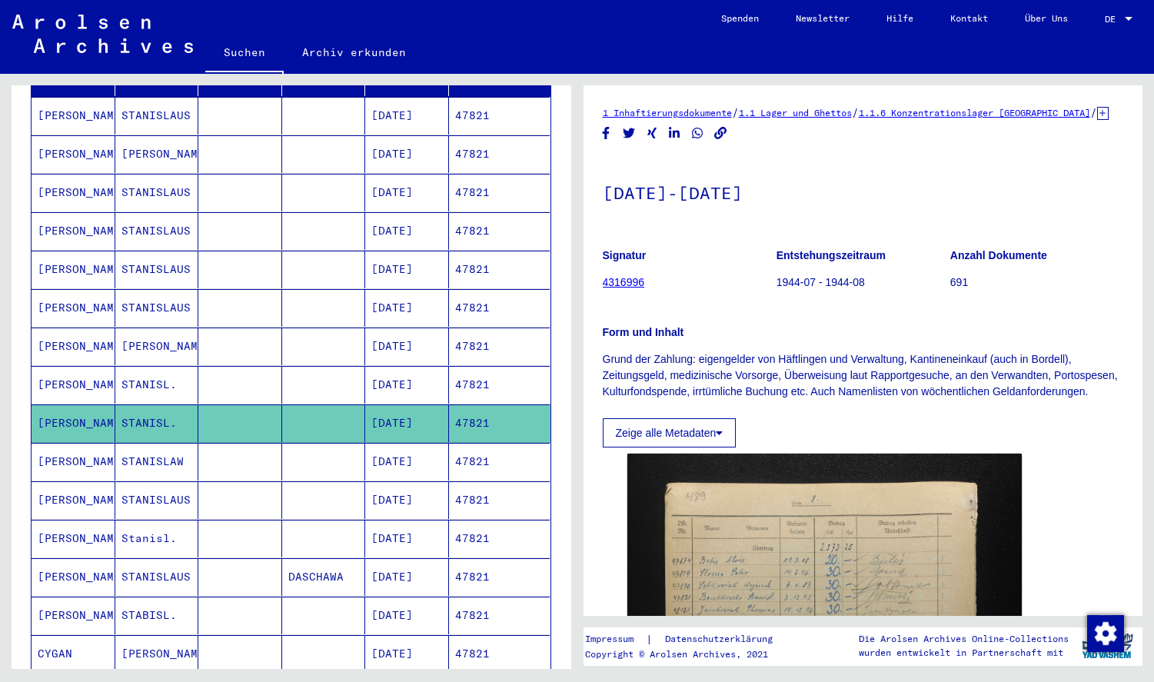
click at [324, 447] on mat-cell at bounding box center [324, 462] width 84 height 38
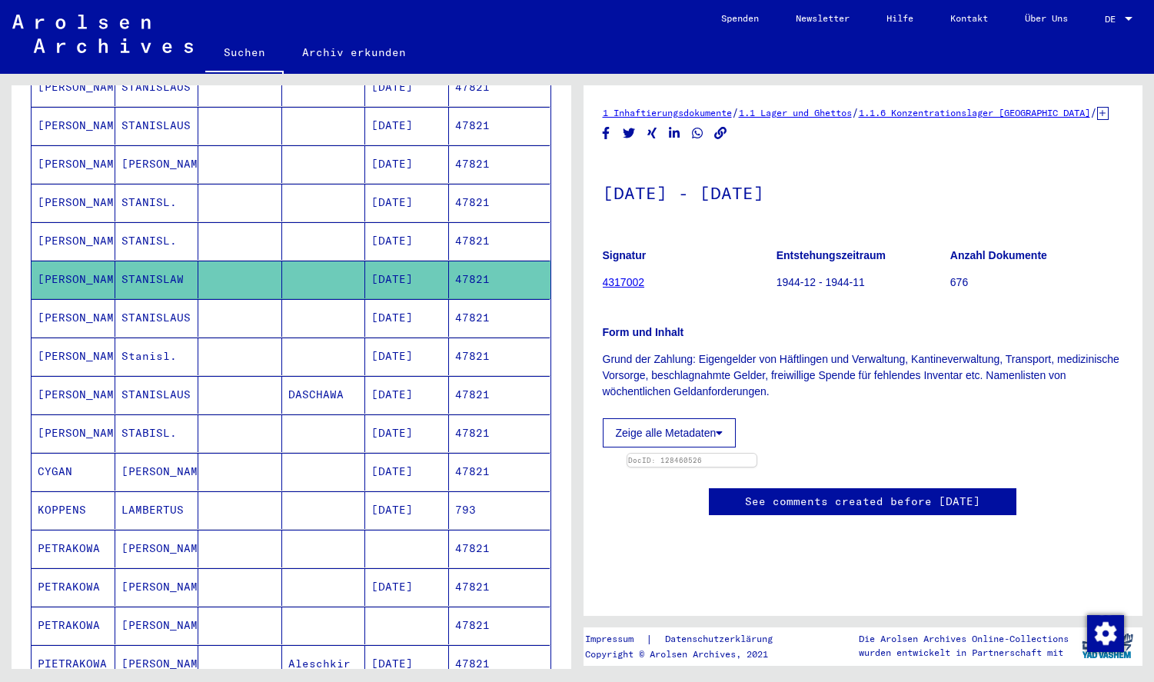
scroll to position [461, 0]
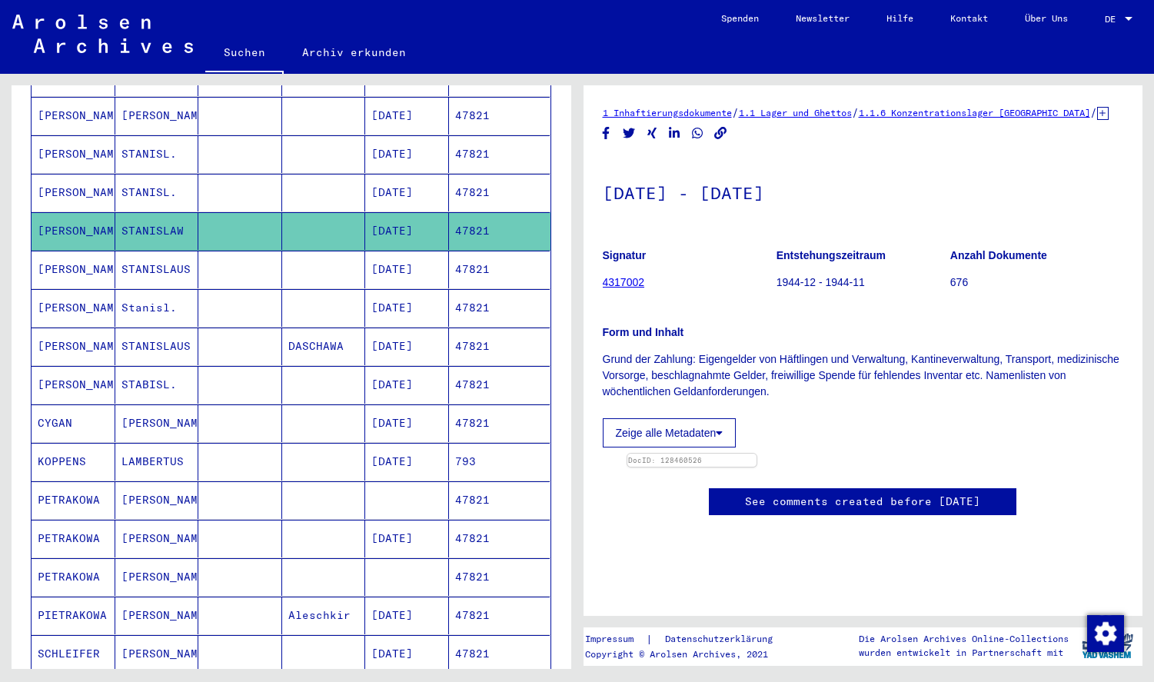
click at [313, 327] on mat-cell "DASCHAWA" at bounding box center [324, 346] width 84 height 38
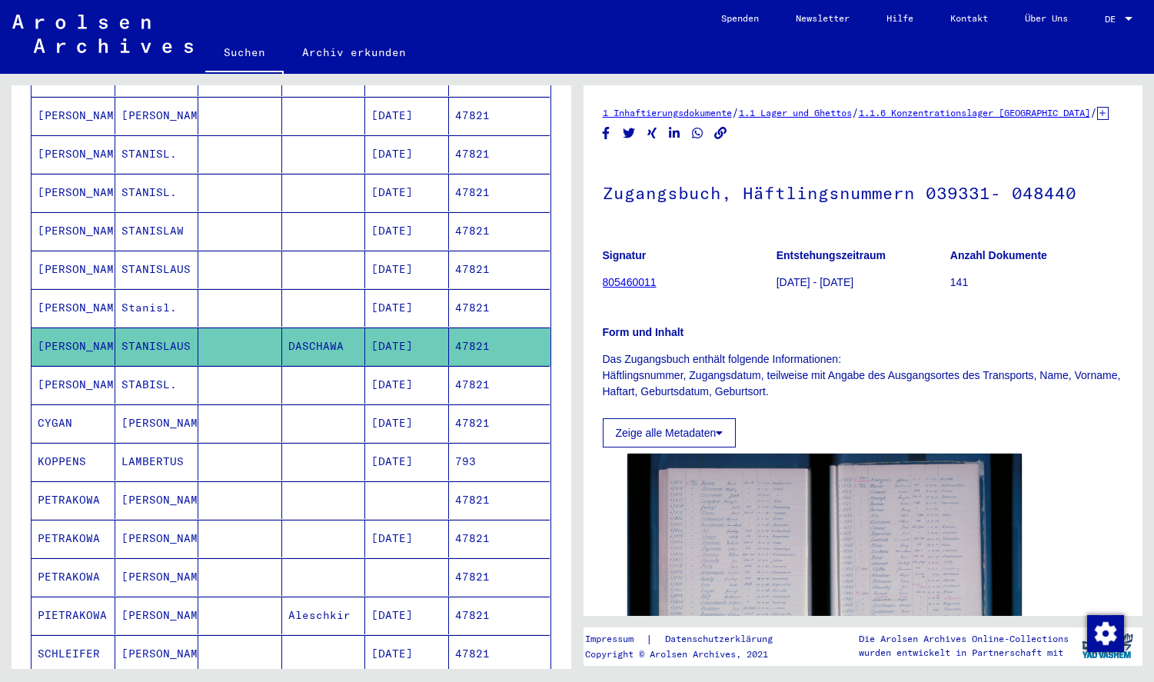
click at [309, 292] on mat-cell at bounding box center [324, 308] width 84 height 38
